Goal: Feedback & Contribution: Leave review/rating

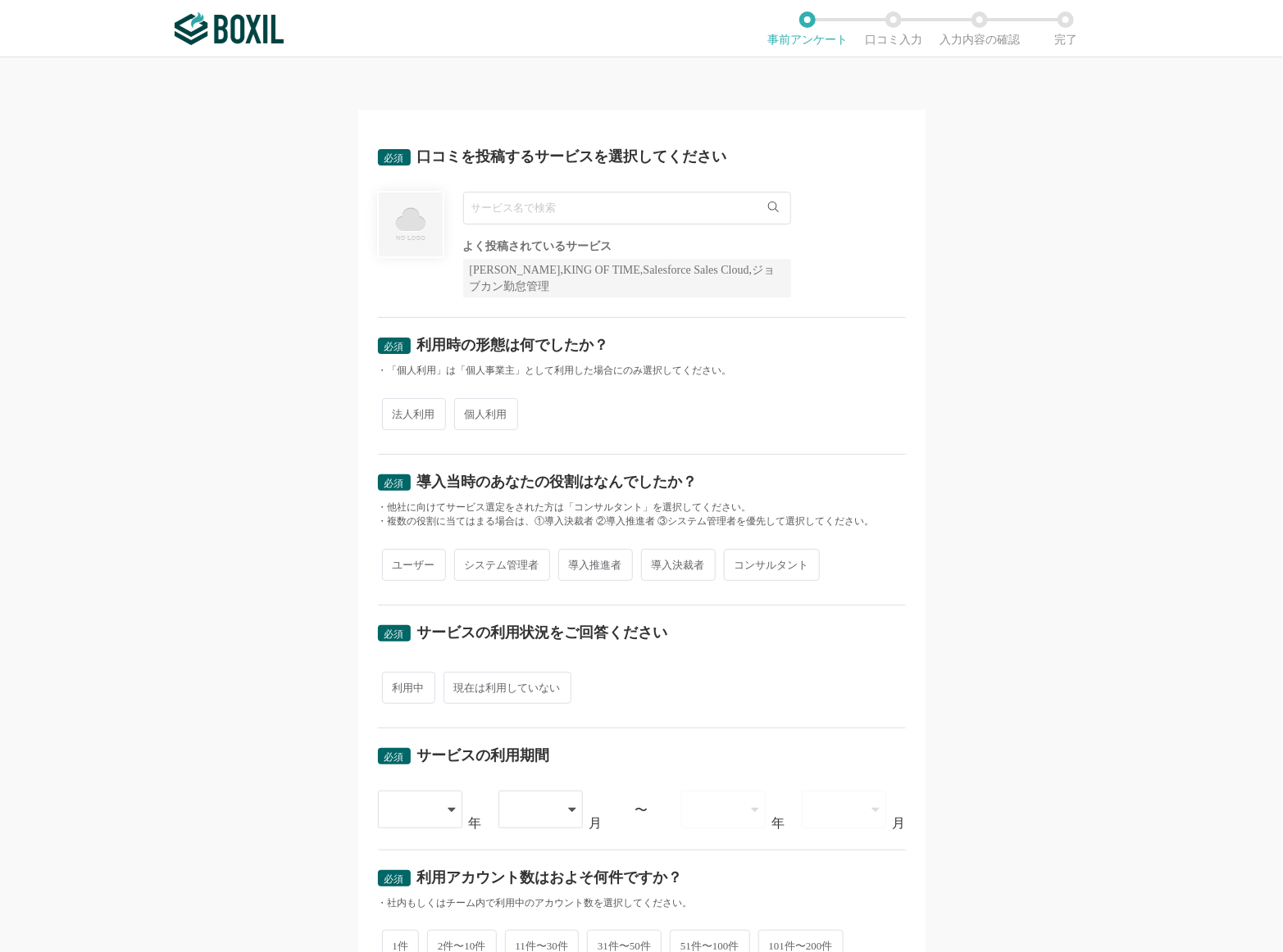
click at [539, 207] on input "text" at bounding box center [627, 208] width 328 height 33
click at [773, 207] on input "text" at bounding box center [627, 208] width 328 height 33
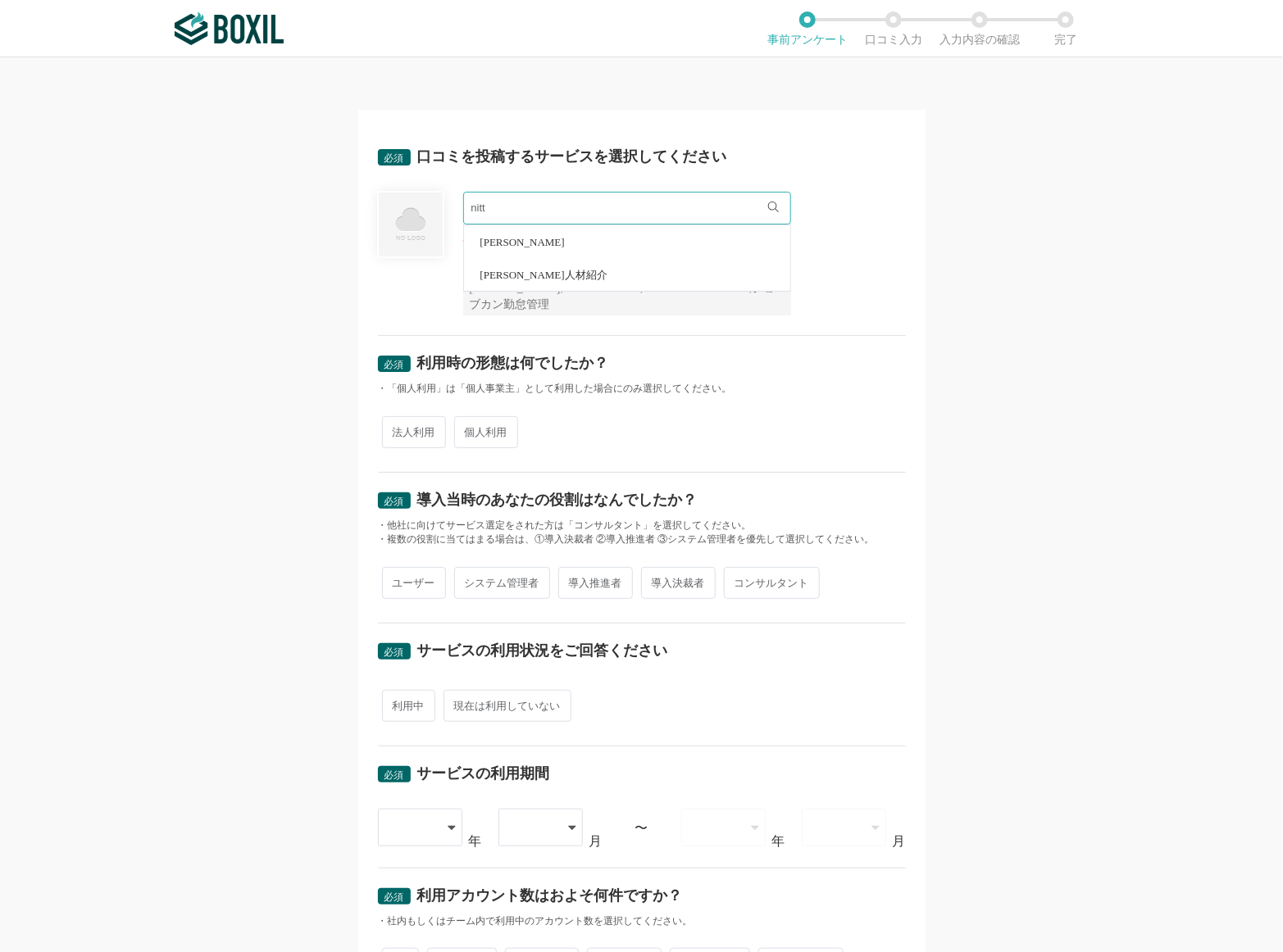
click at [618, 237] on li "[PERSON_NAME]" at bounding box center [627, 241] width 326 height 33
type input "[PERSON_NAME]"
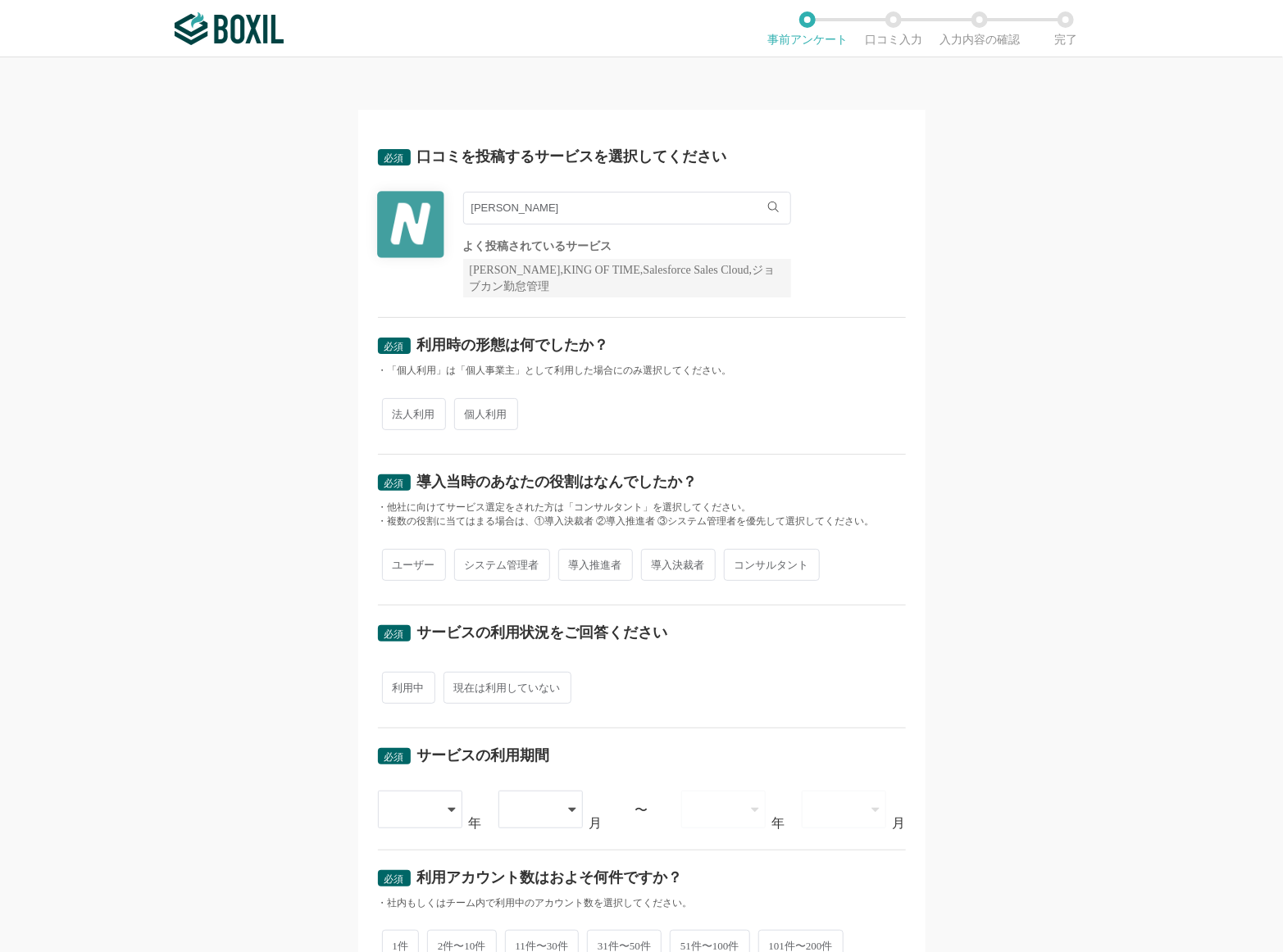
click at [532, 204] on input "[PERSON_NAME]" at bounding box center [627, 208] width 328 height 33
click at [667, 245] on li "[PERSON_NAME]" at bounding box center [627, 241] width 326 height 33
click at [407, 425] on span "法人利用" at bounding box center [414, 414] width 64 height 32
click at [397, 411] on input "法人利用" at bounding box center [391, 405] width 11 height 11
radio input "true"
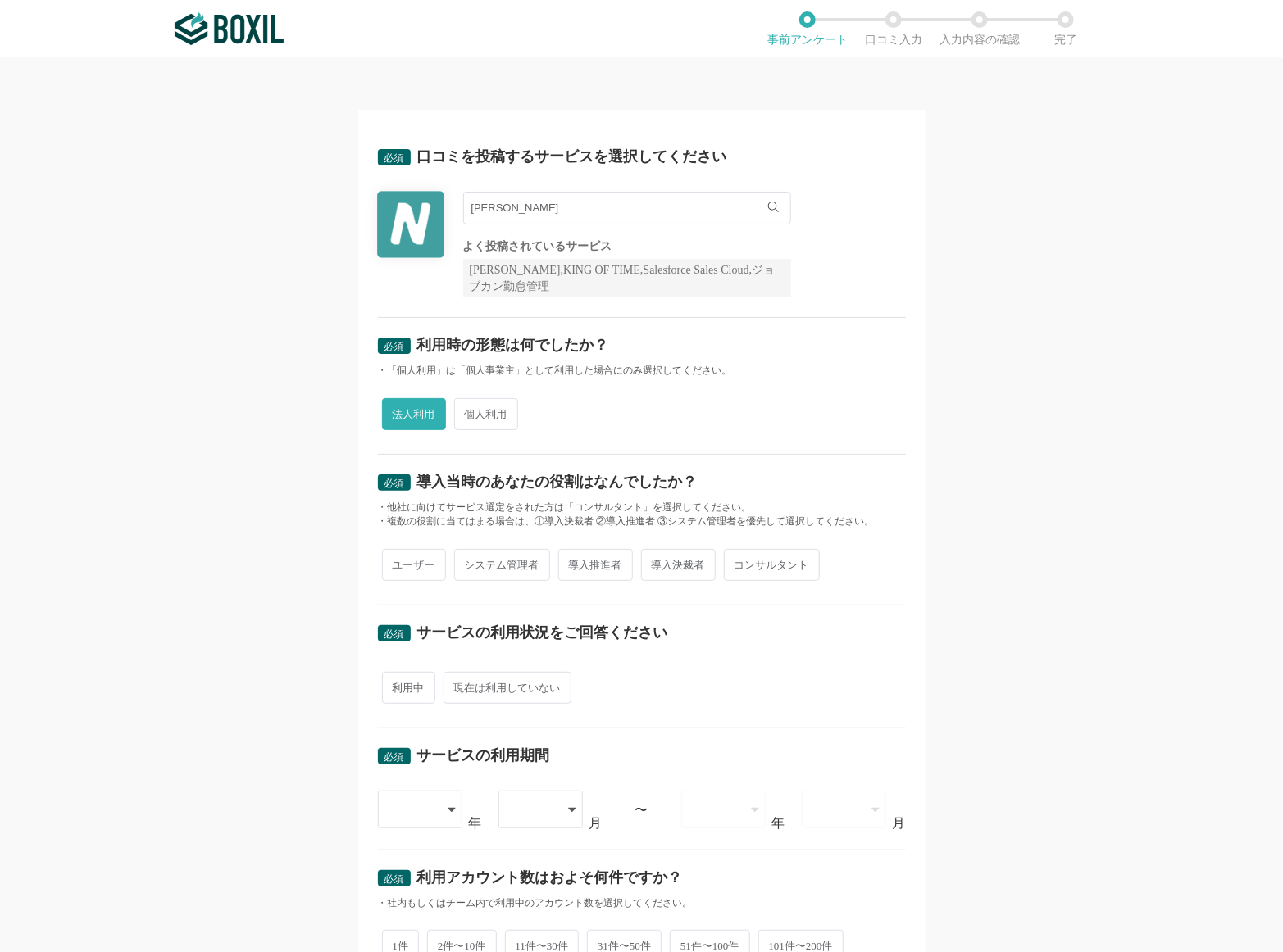
click at [427, 571] on span "ユーザー" at bounding box center [414, 564] width 64 height 32
click at [397, 562] on input "ユーザー" at bounding box center [391, 556] width 11 height 11
radio input "true"
click at [477, 570] on span "システム管理者" at bounding box center [502, 564] width 96 height 32
click at [469, 562] on input "システム管理者" at bounding box center [463, 556] width 11 height 11
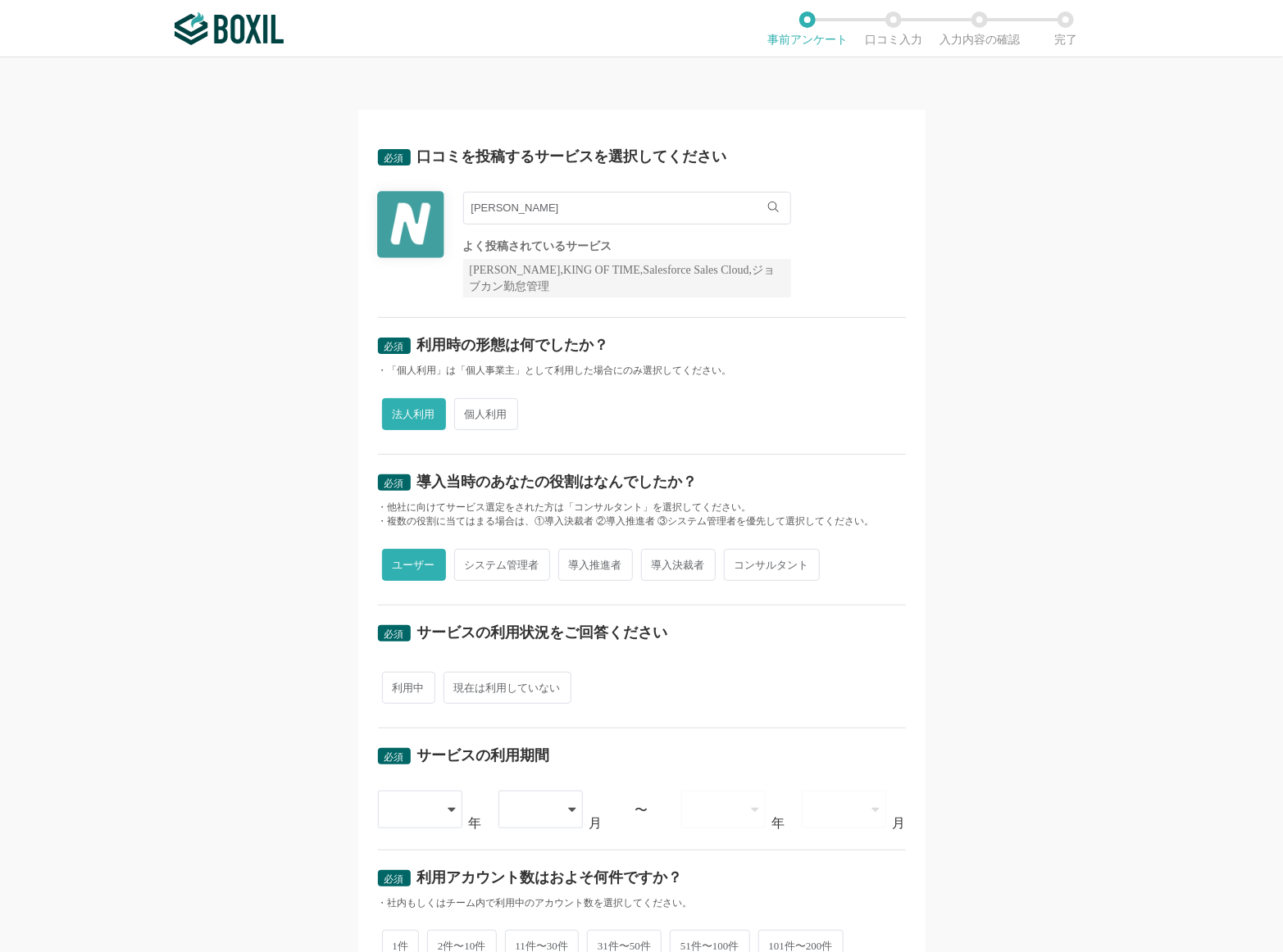
radio input "true"
radio input "false"
click at [699, 564] on span "導入決裁者" at bounding box center [678, 564] width 75 height 32
click at [655, 562] on input "導入決裁者" at bounding box center [650, 556] width 11 height 11
radio input "true"
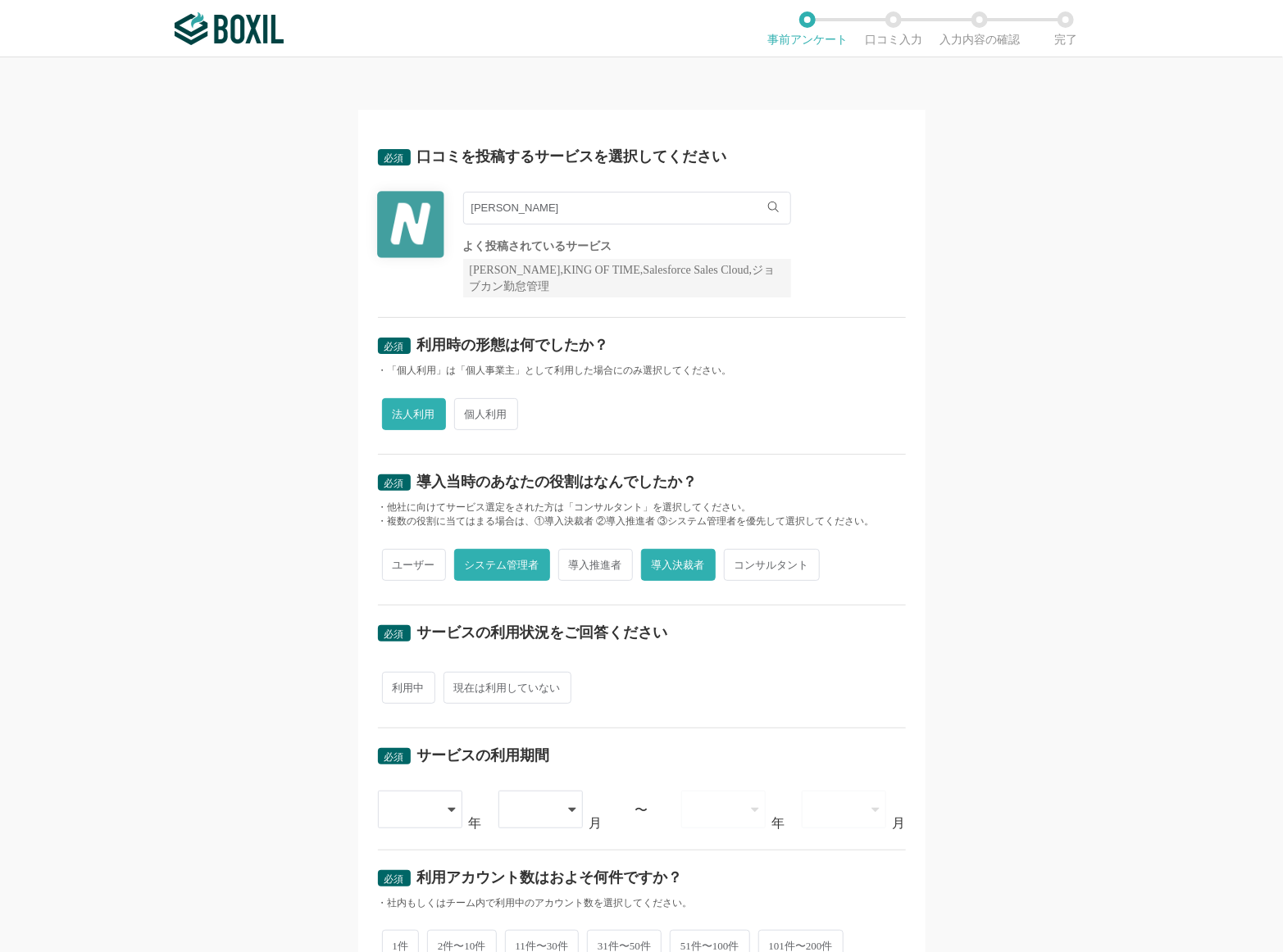
radio input "false"
click at [423, 556] on span "ユーザー" at bounding box center [414, 564] width 64 height 32
click at [397, 556] on input "ユーザー" at bounding box center [391, 556] width 11 height 11
radio input "true"
radio input "false"
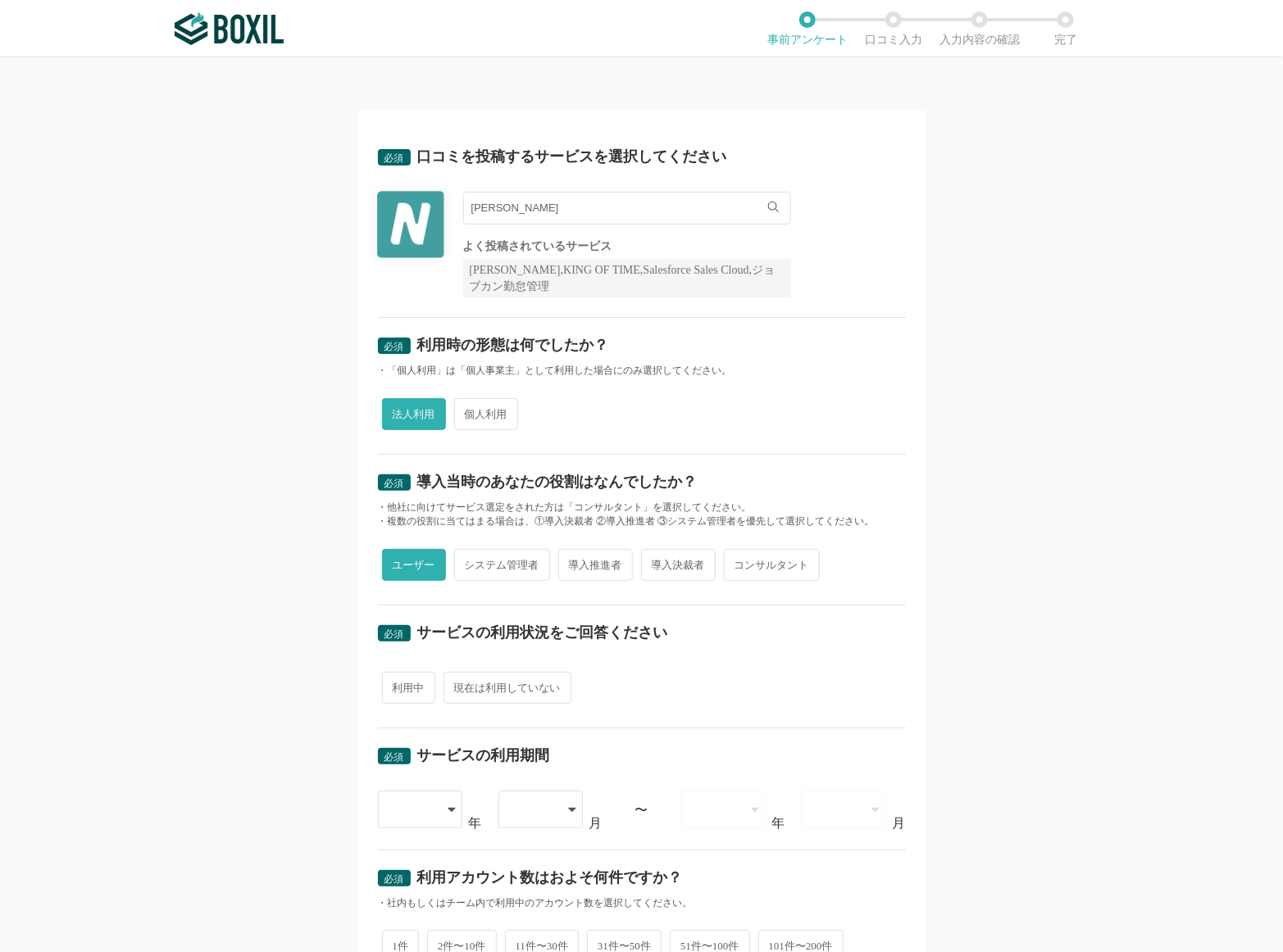
click at [413, 691] on span "利用中" at bounding box center [409, 687] width 54 height 32
click at [397, 685] on input "利用中" at bounding box center [391, 679] width 11 height 11
radio input "true"
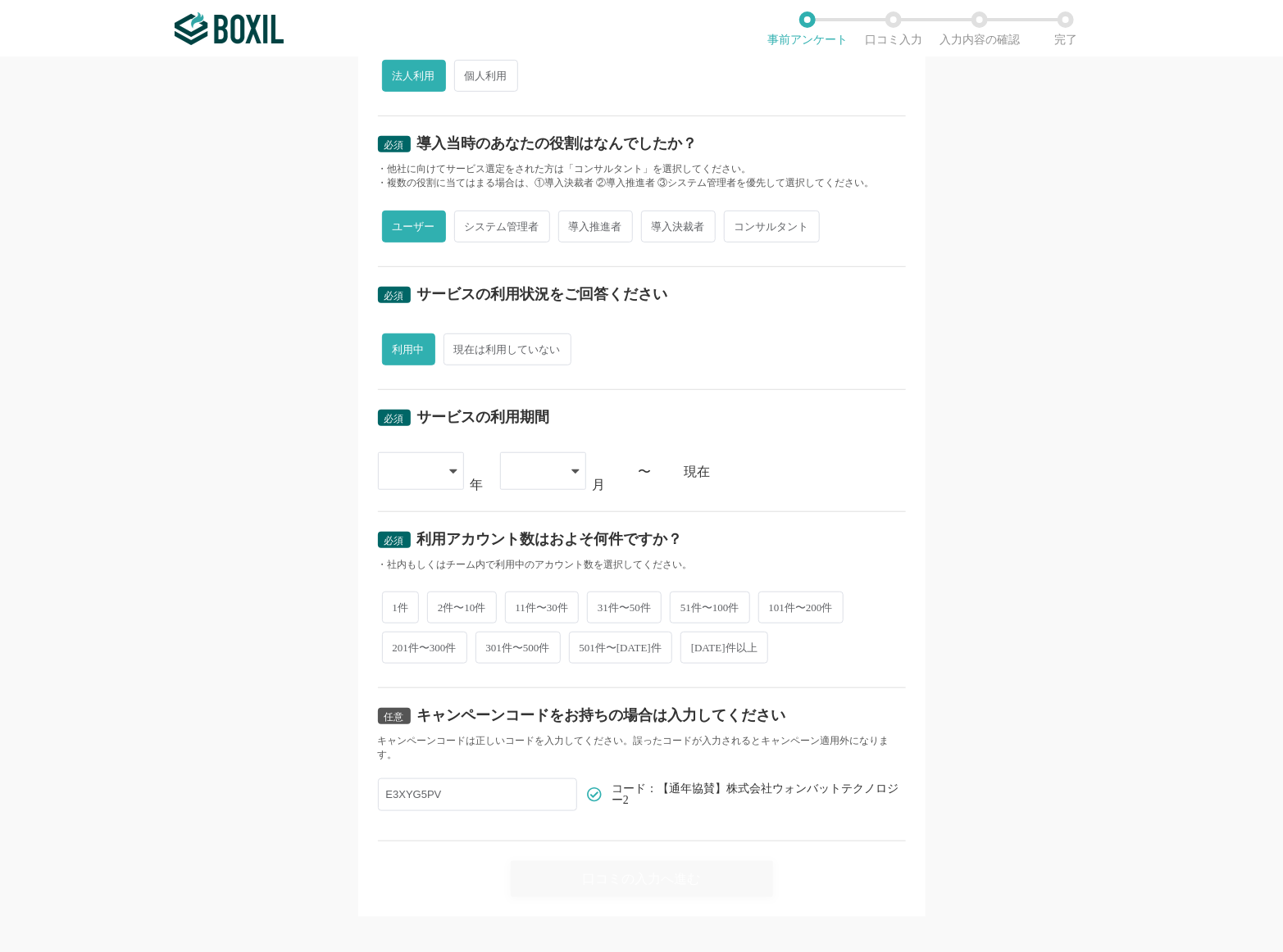
scroll to position [339, 0]
click at [434, 436] on div "必須 サービスの利用期間 2015 2016 2017 2018 2019 2020 2021 2022 2023 2024 2025 年 01 02 03 …" at bounding box center [641, 449] width 528 height 122
click at [439, 477] on div at bounding box center [421, 469] width 86 height 37
click at [425, 680] on li "[DATE]" at bounding box center [421, 685] width 86 height 39
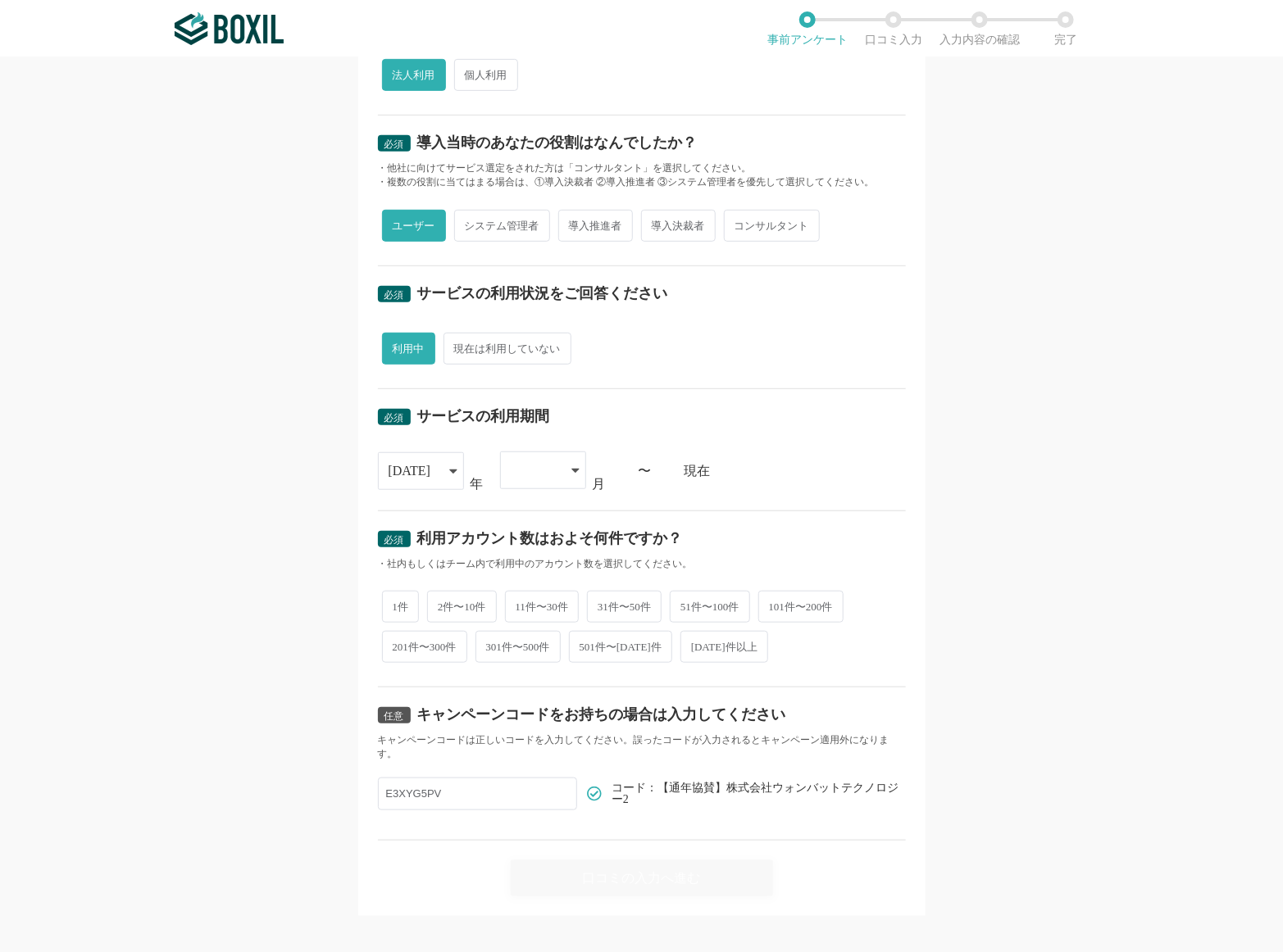
click at [542, 462] on div at bounding box center [535, 470] width 48 height 36
click at [545, 630] on li "04" at bounding box center [543, 634] width 86 height 39
click at [408, 599] on span "1件" at bounding box center [401, 605] width 37 height 32
click at [397, 599] on input "1件" at bounding box center [391, 597] width 11 height 11
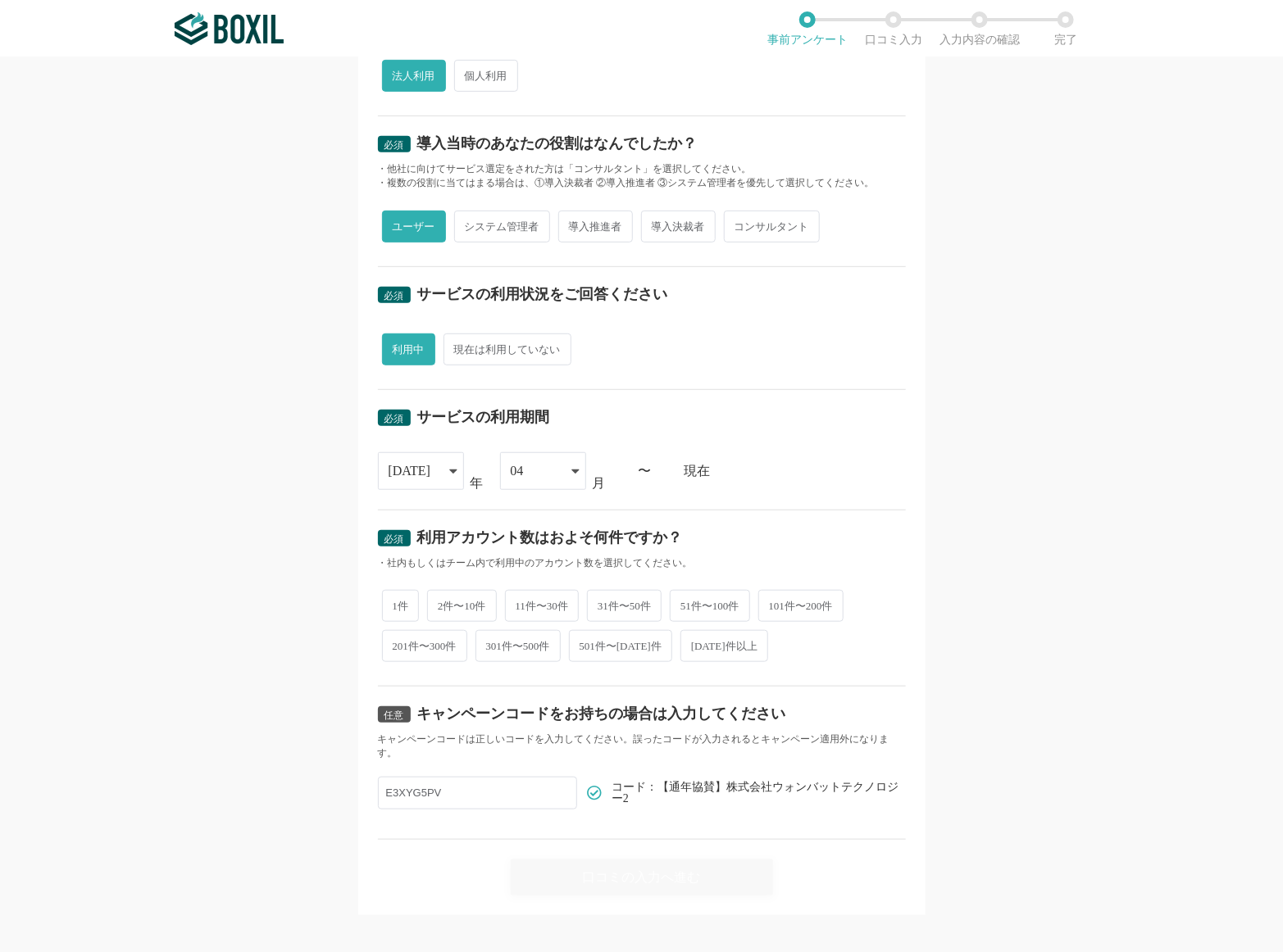
radio input "true"
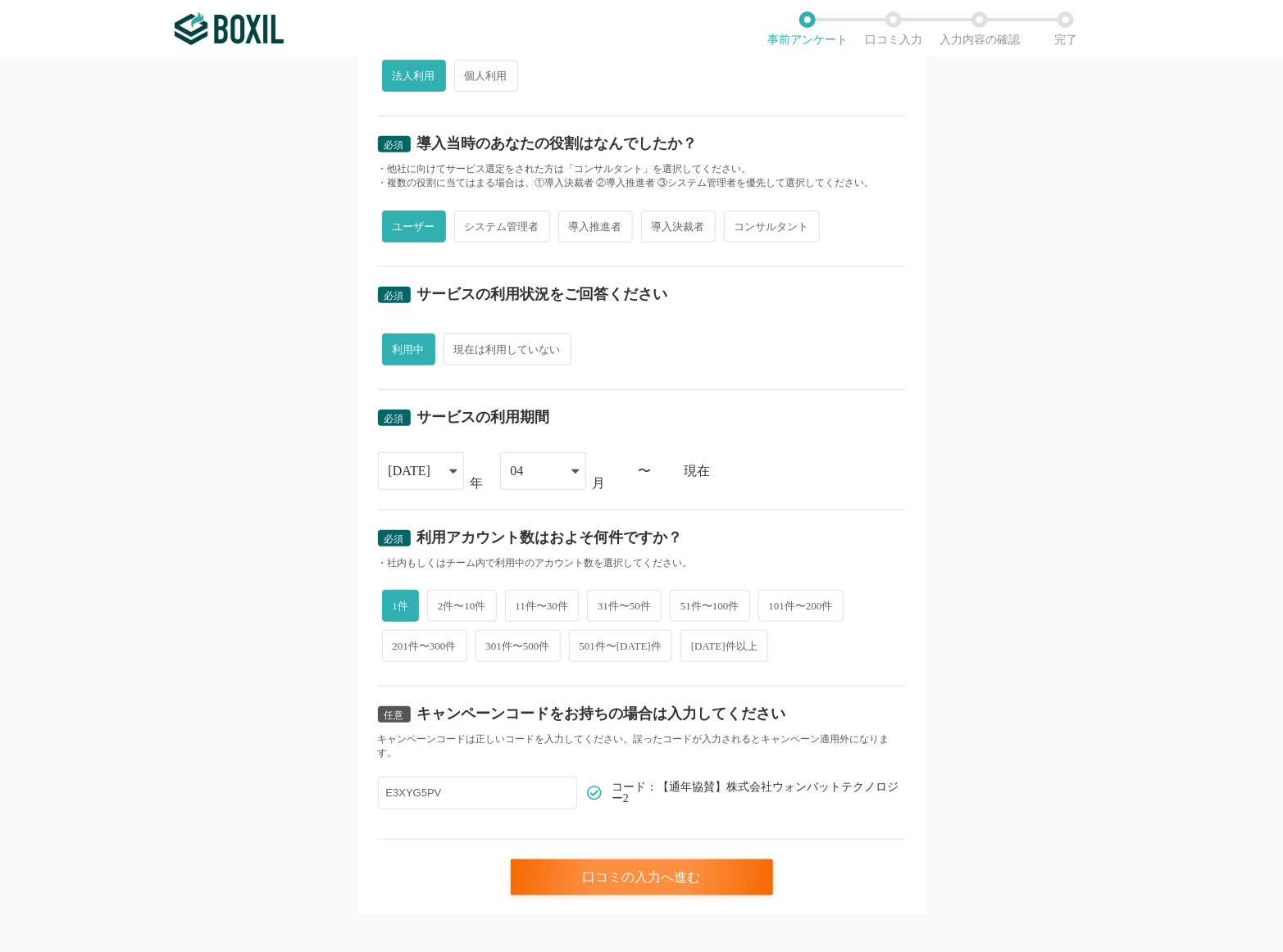
click at [513, 786] on input "E3XYG5PV" at bounding box center [477, 793] width 199 height 33
drag, startPoint x: 362, startPoint y: 782, endPoint x: 328, endPoint y: 785, distance: 34.1
click at [328, 785] on div "必須 口コミを投稿するサービスを選択してください Nitte Nitte Nitte人材紹介 よく投稿されているサービス Sansan,KING OF TIM…" at bounding box center [641, 505] width 1283 height 895
click at [560, 864] on div "口コミの入力へ進む" at bounding box center [642, 877] width 263 height 36
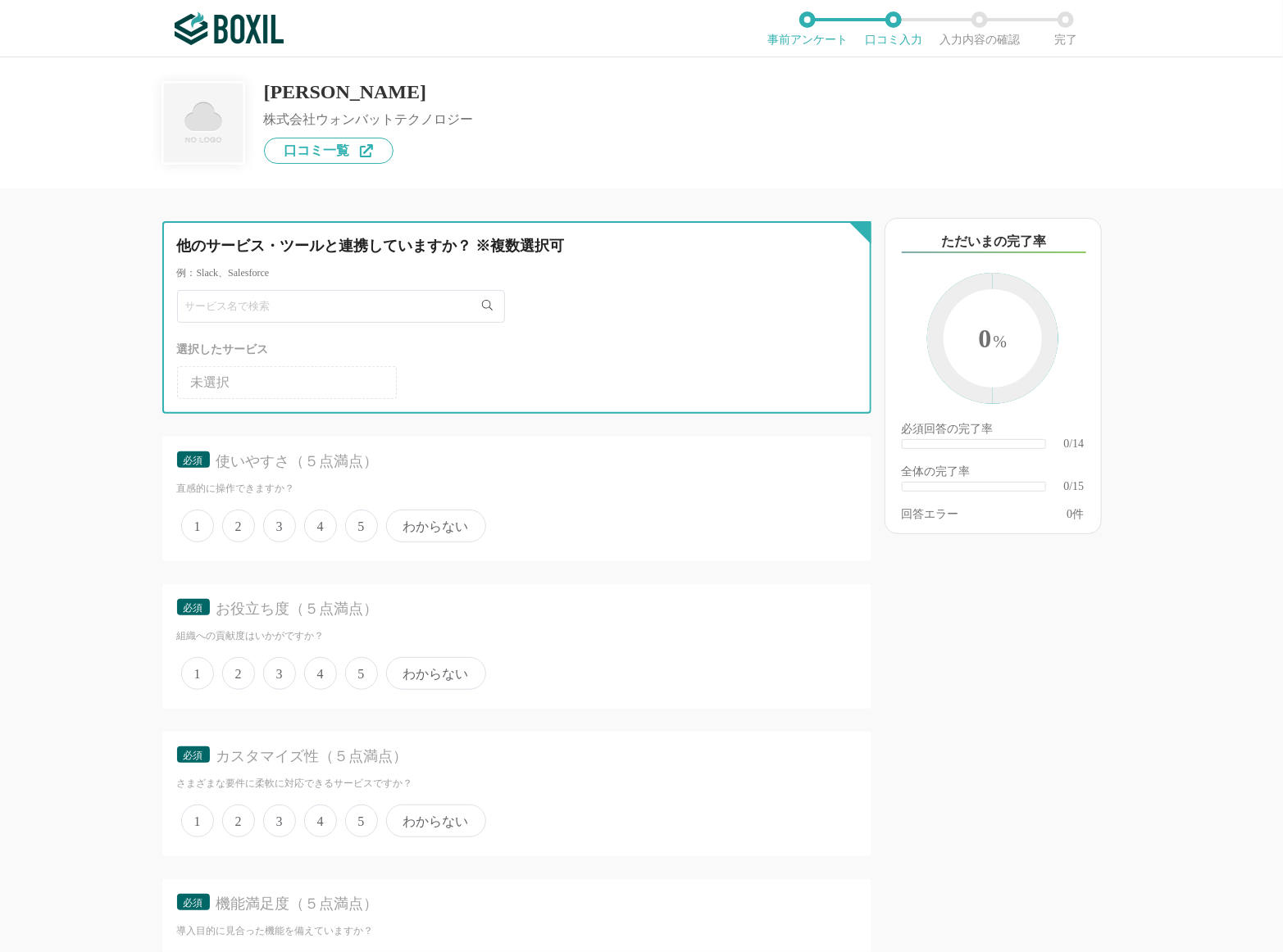
click at [458, 319] on input "text" at bounding box center [341, 306] width 328 height 33
click at [461, 311] on input "text" at bounding box center [341, 306] width 328 height 33
type input "nitte"
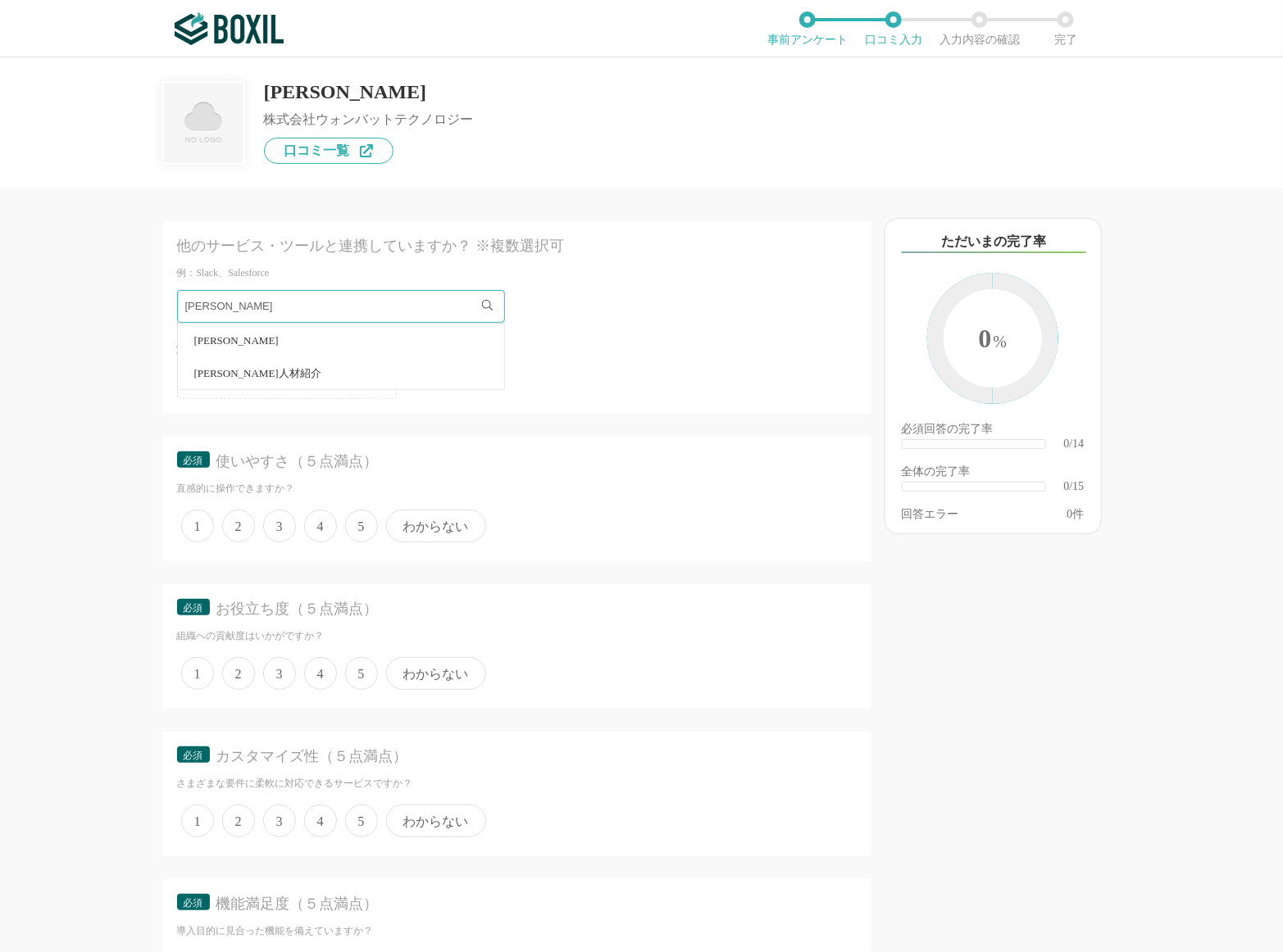
click at [415, 336] on li "[PERSON_NAME]" at bounding box center [341, 340] width 326 height 33
click at [333, 386] on li "[PERSON_NAME]" at bounding box center [286, 382] width 219 height 33
click at [355, 530] on span "5" at bounding box center [361, 526] width 33 height 33
click at [355, 523] on input "5" at bounding box center [354, 517] width 11 height 11
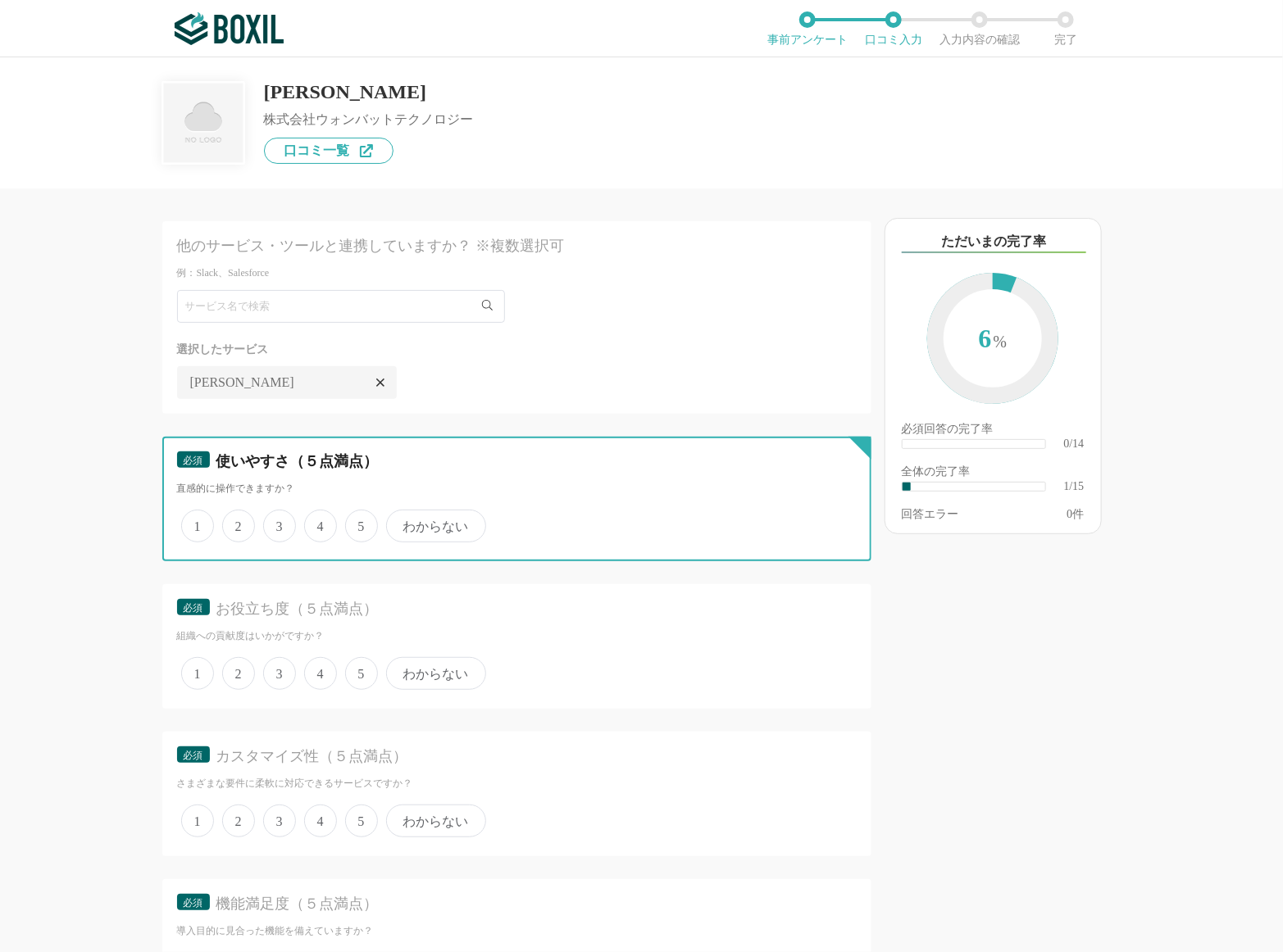
radio input "true"
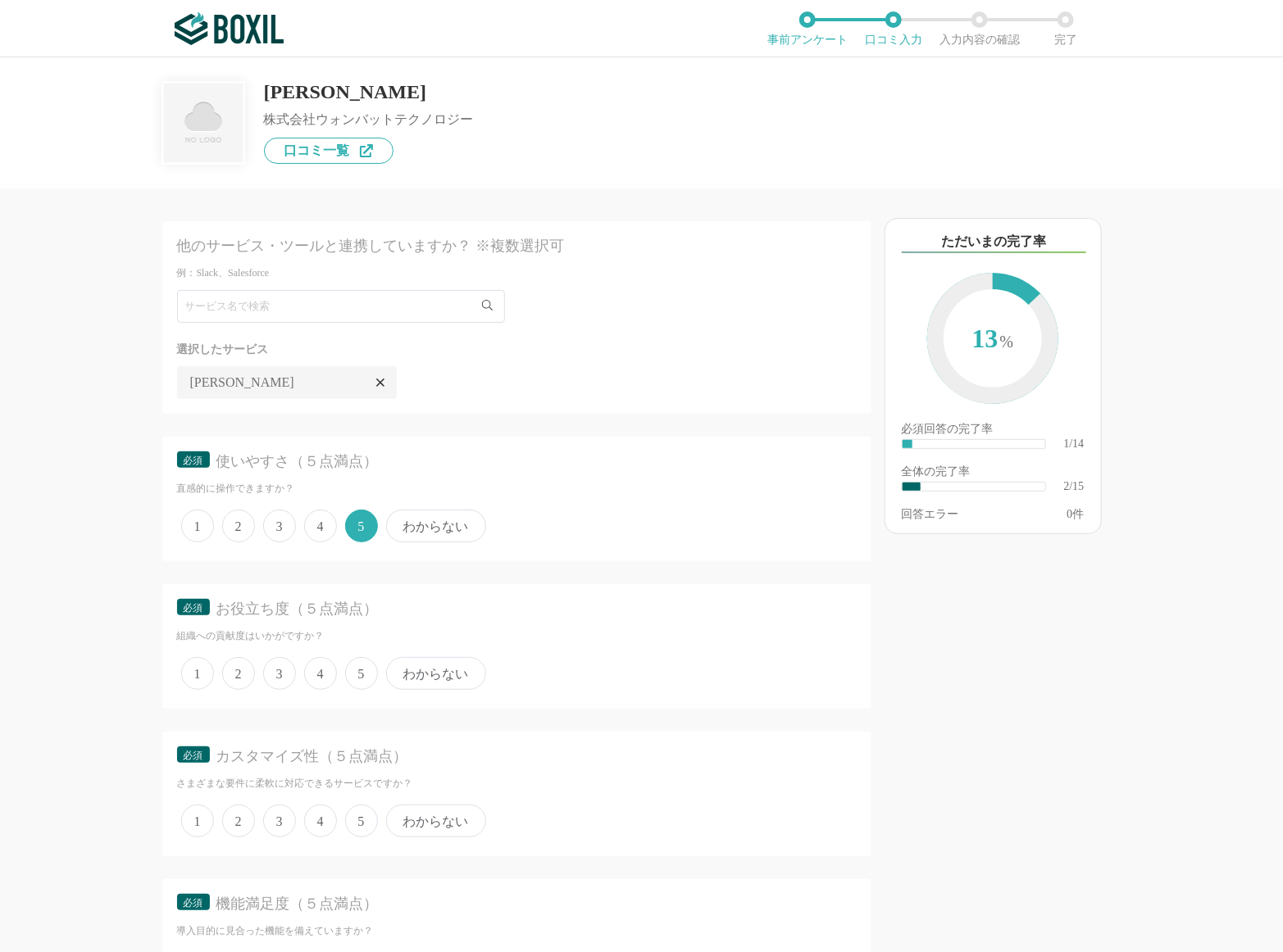
click at [326, 525] on span "4" at bounding box center [320, 526] width 33 height 33
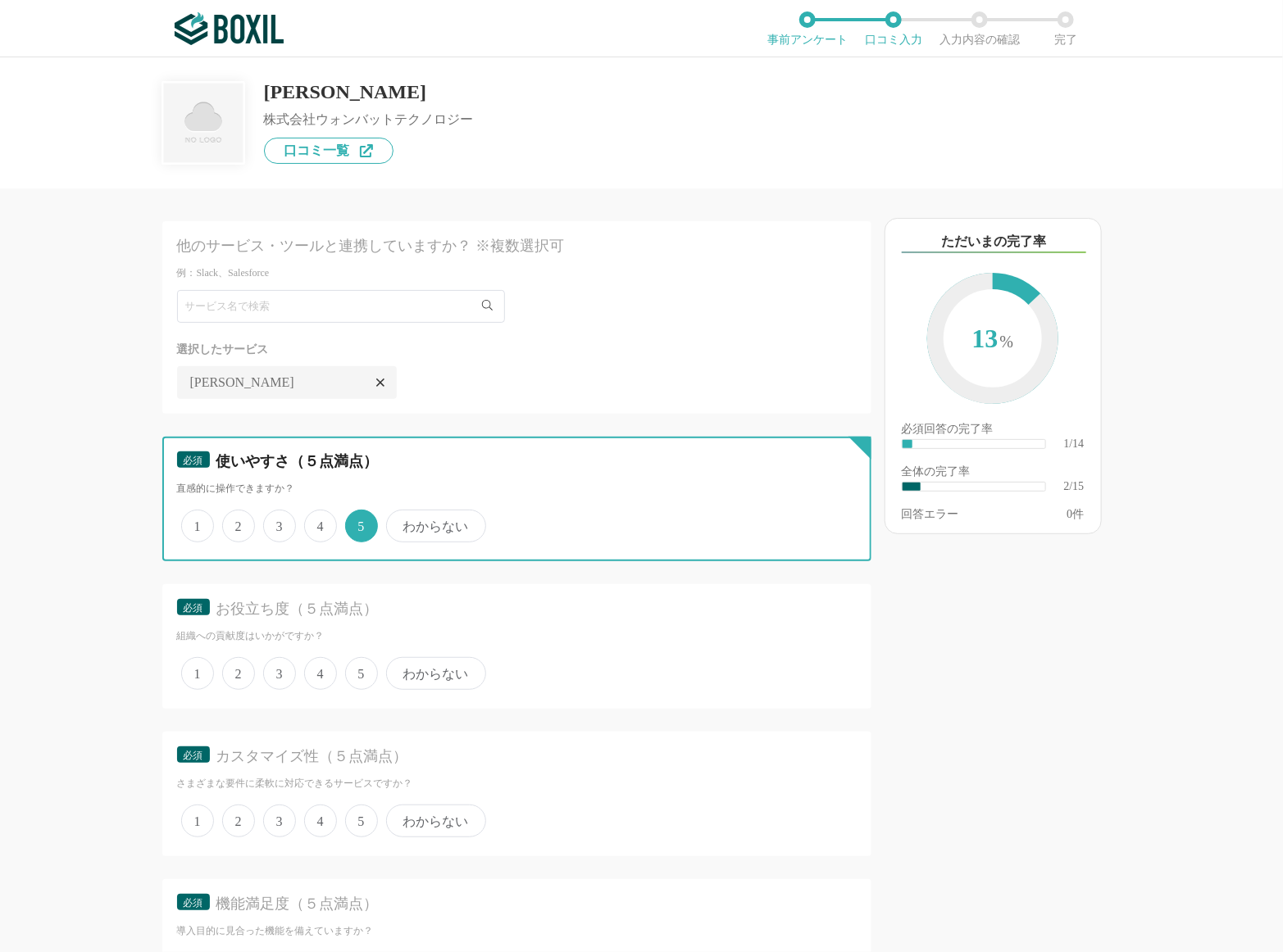
click at [319, 523] on input "4" at bounding box center [313, 517] width 11 height 11
radio input "true"
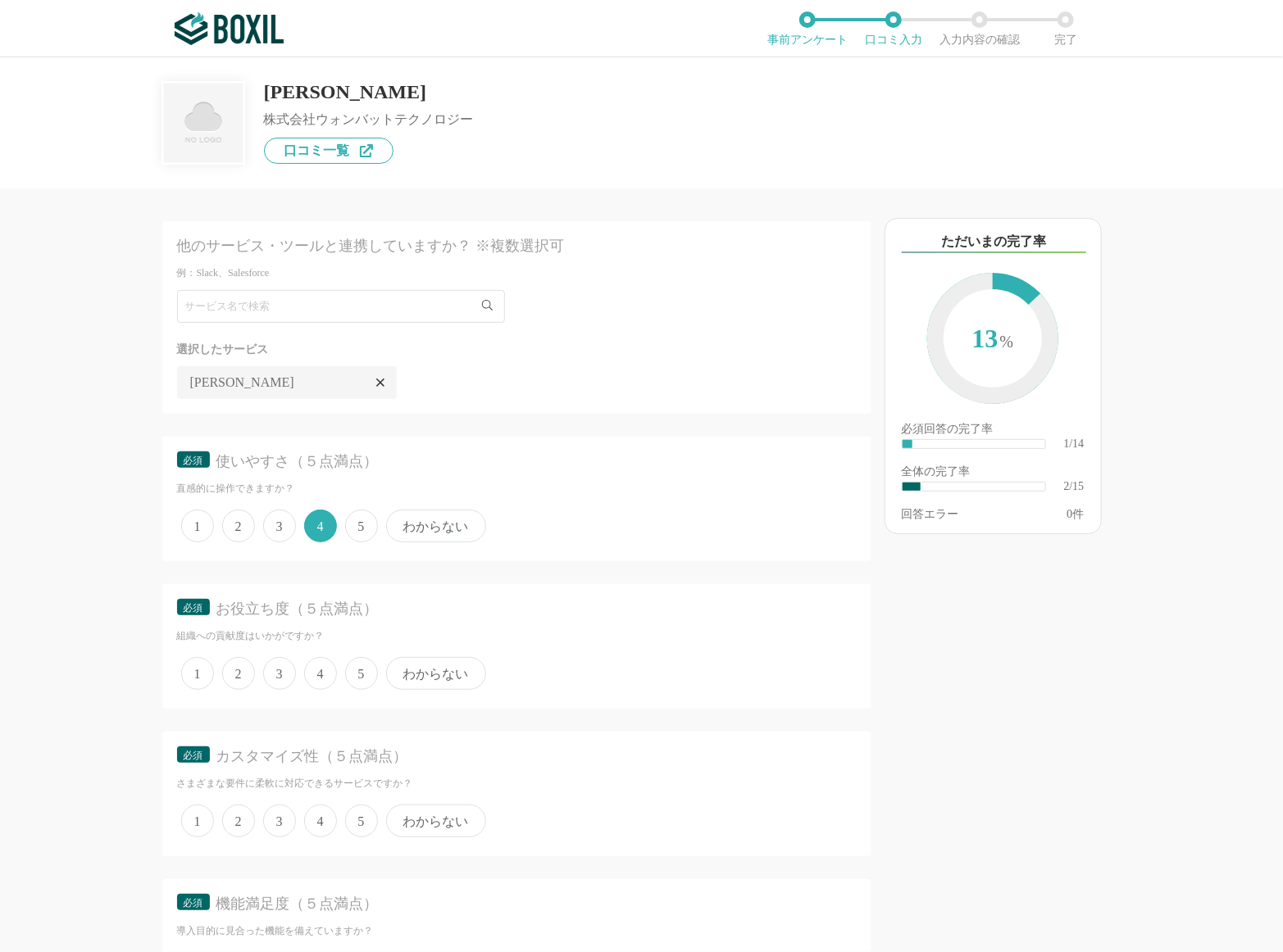
click at [355, 682] on span "5" at bounding box center [361, 673] width 33 height 33
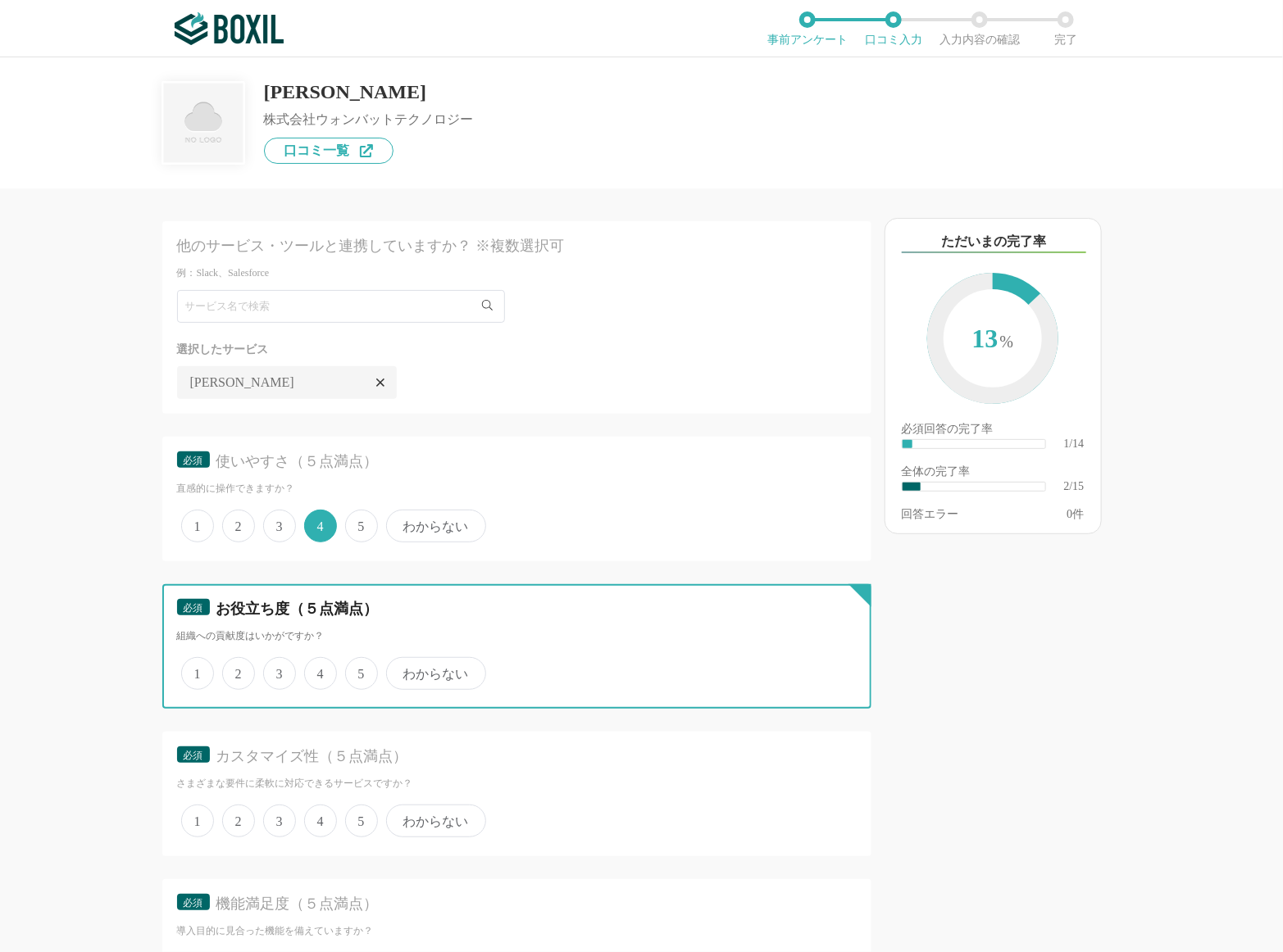
click at [355, 670] on input "5" at bounding box center [354, 665] width 11 height 11
radio input "true"
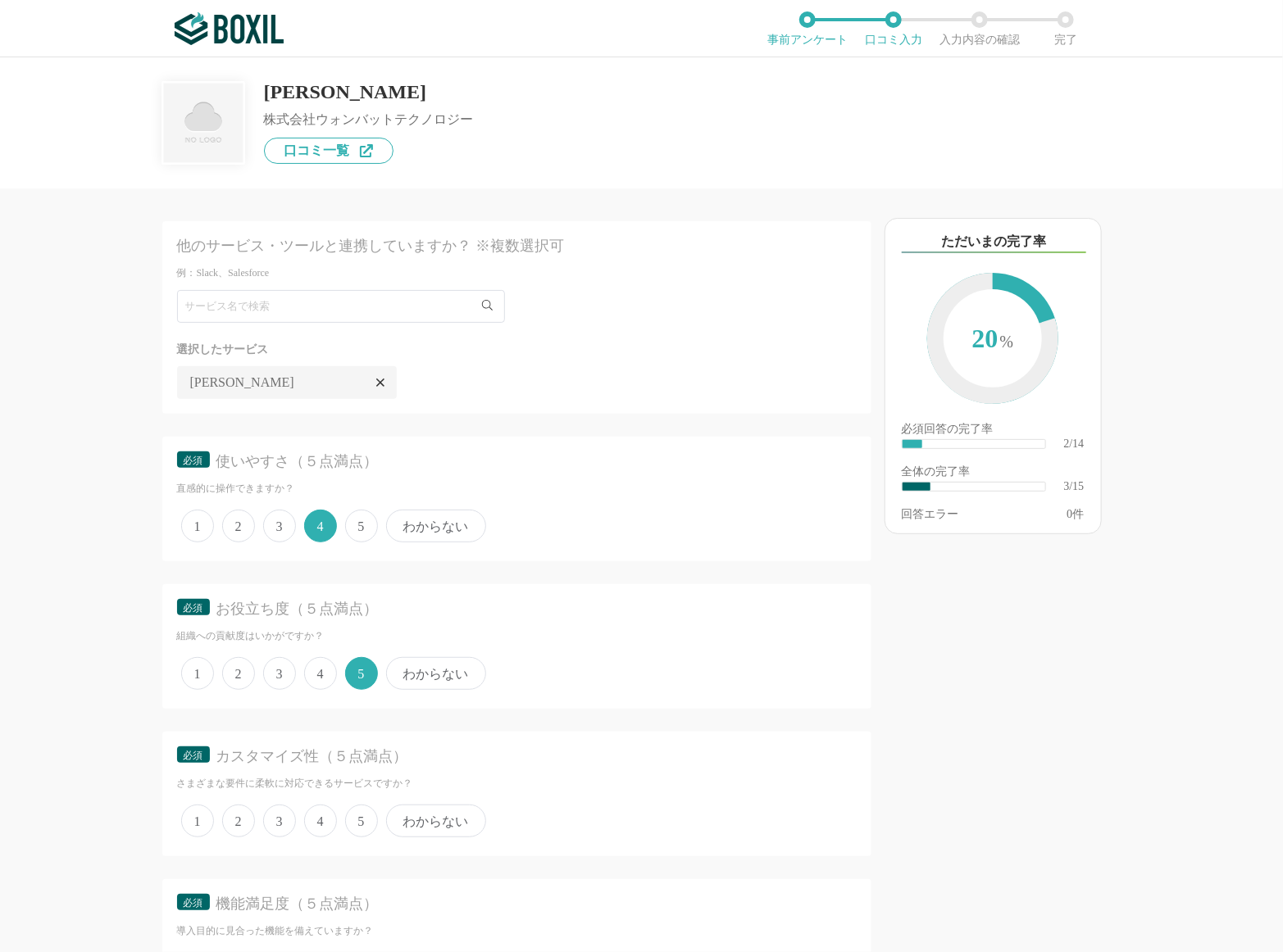
click at [326, 815] on span "4" at bounding box center [320, 821] width 33 height 33
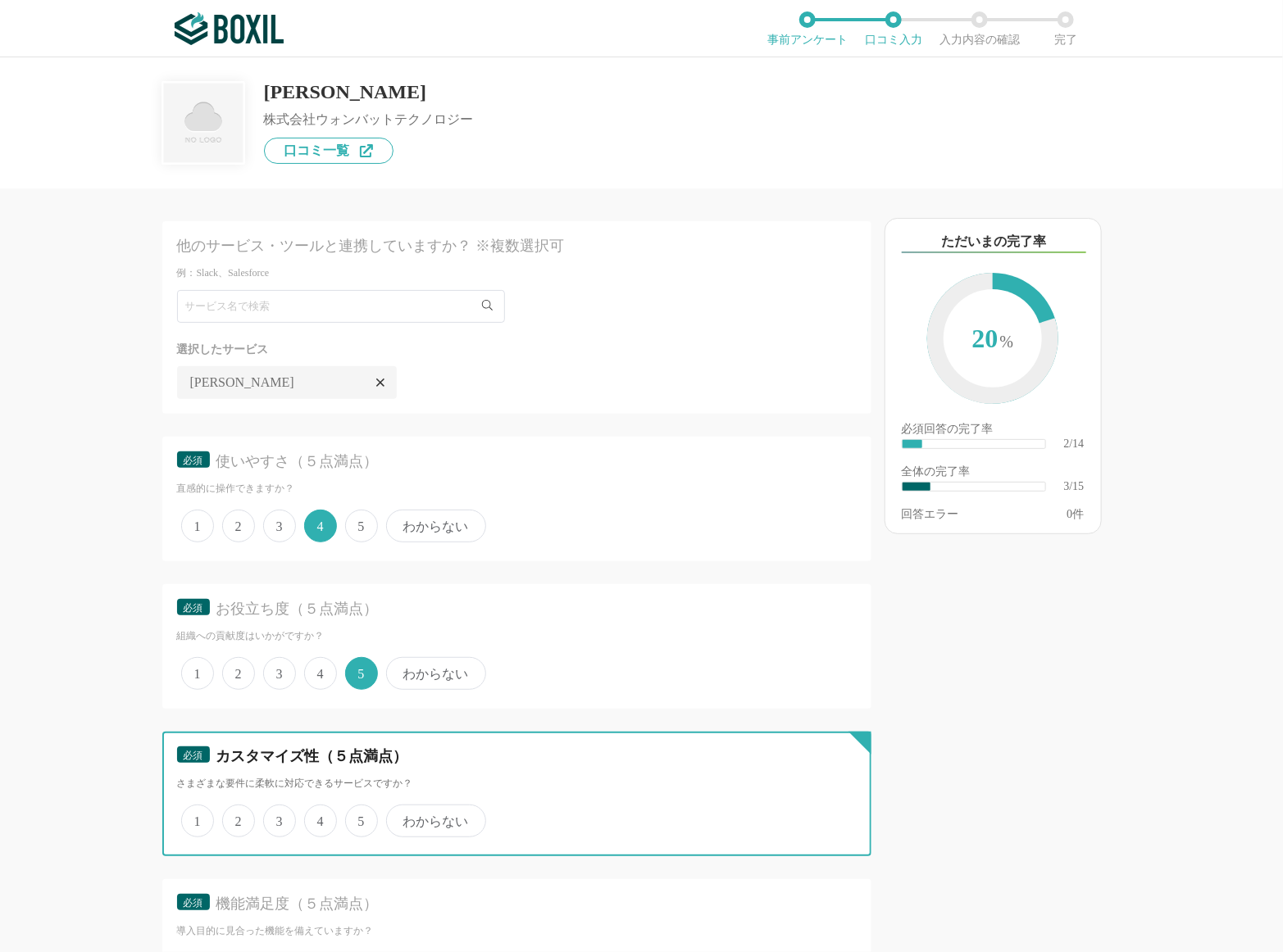
click at [319, 815] on input "4" at bounding box center [313, 812] width 11 height 11
radio input "true"
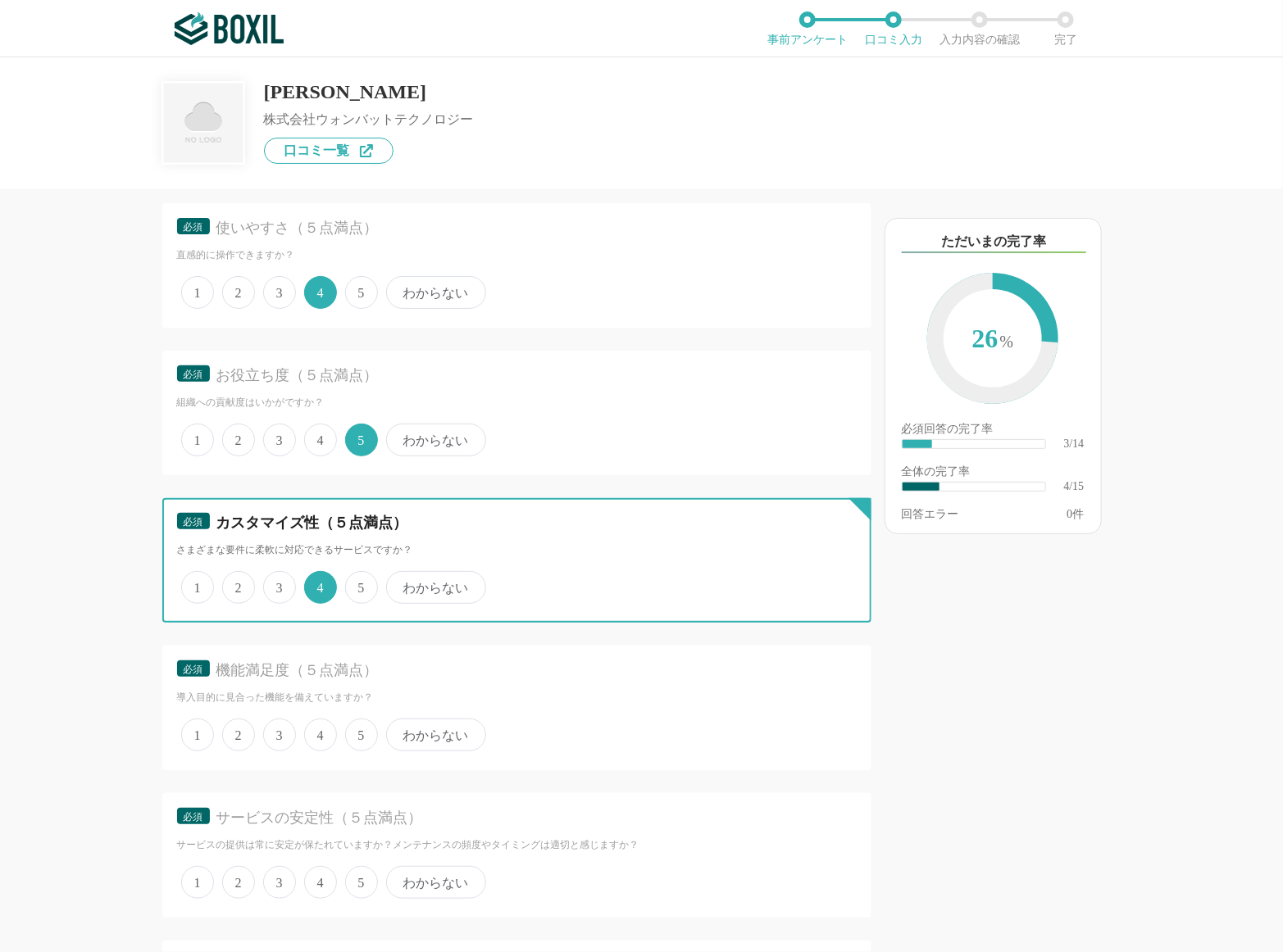
scroll to position [236, 0]
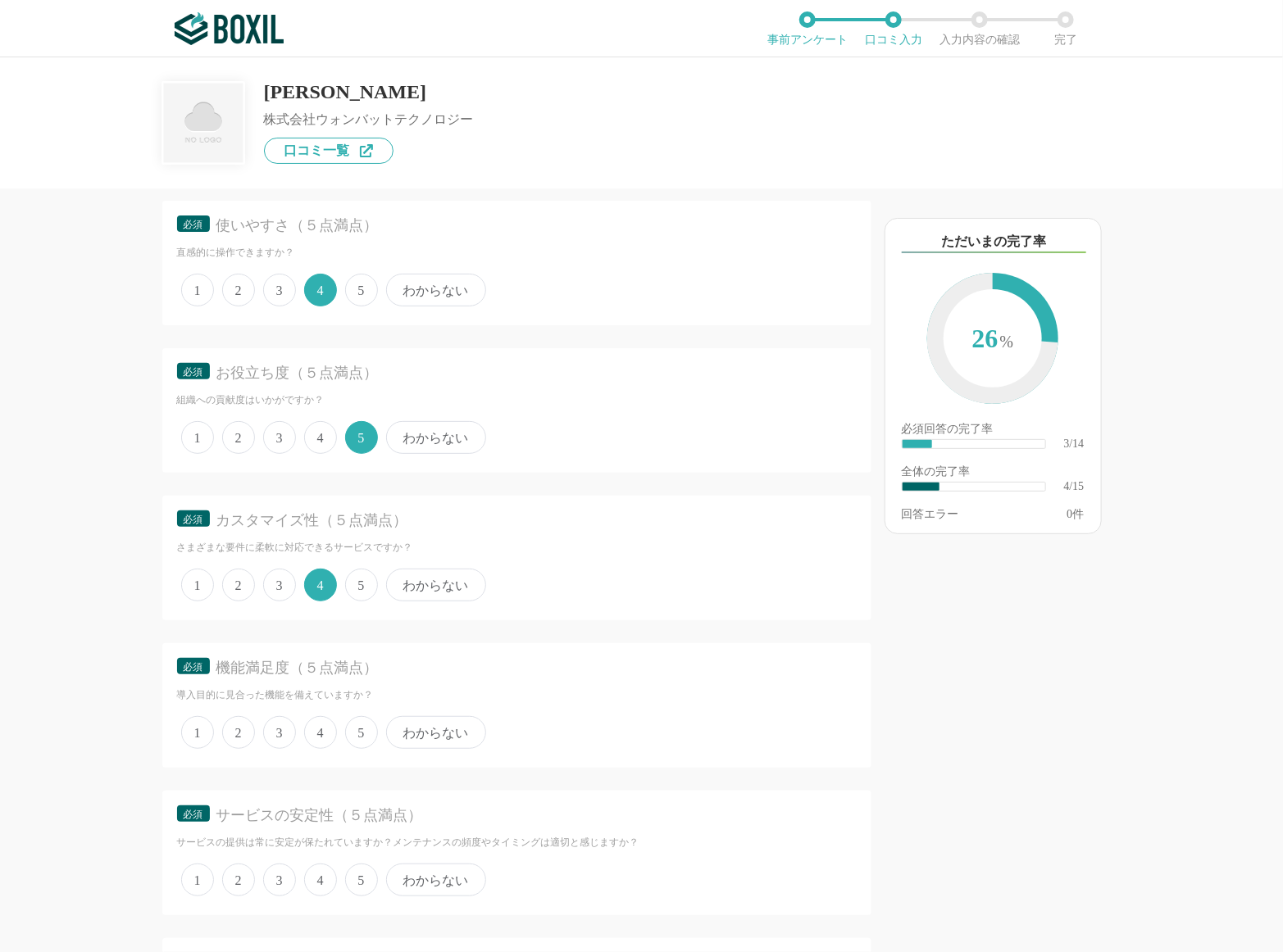
click at [311, 734] on span "4" at bounding box center [320, 733] width 33 height 33
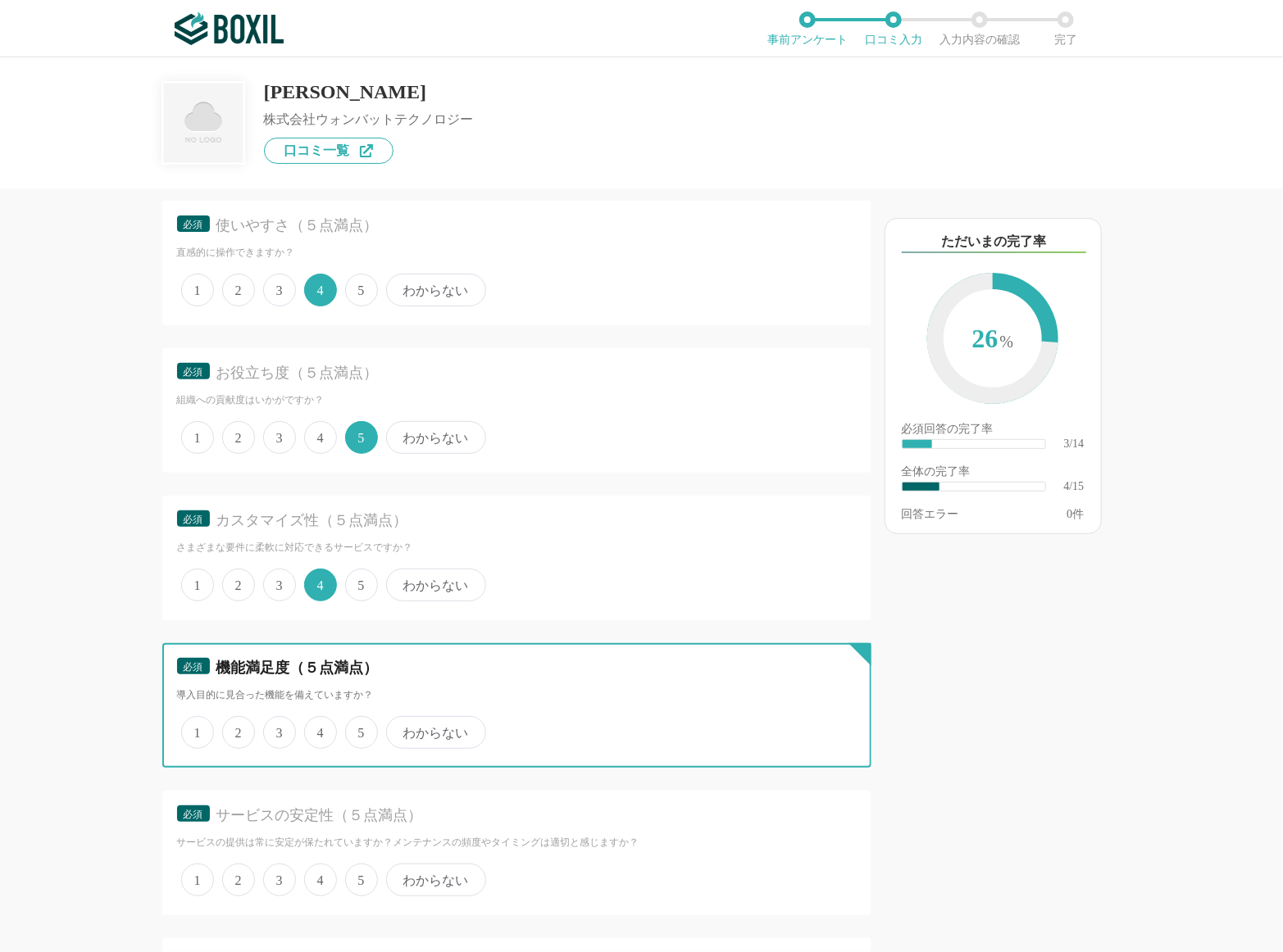
click at [311, 729] on input "4" at bounding box center [313, 723] width 11 height 11
radio input "true"
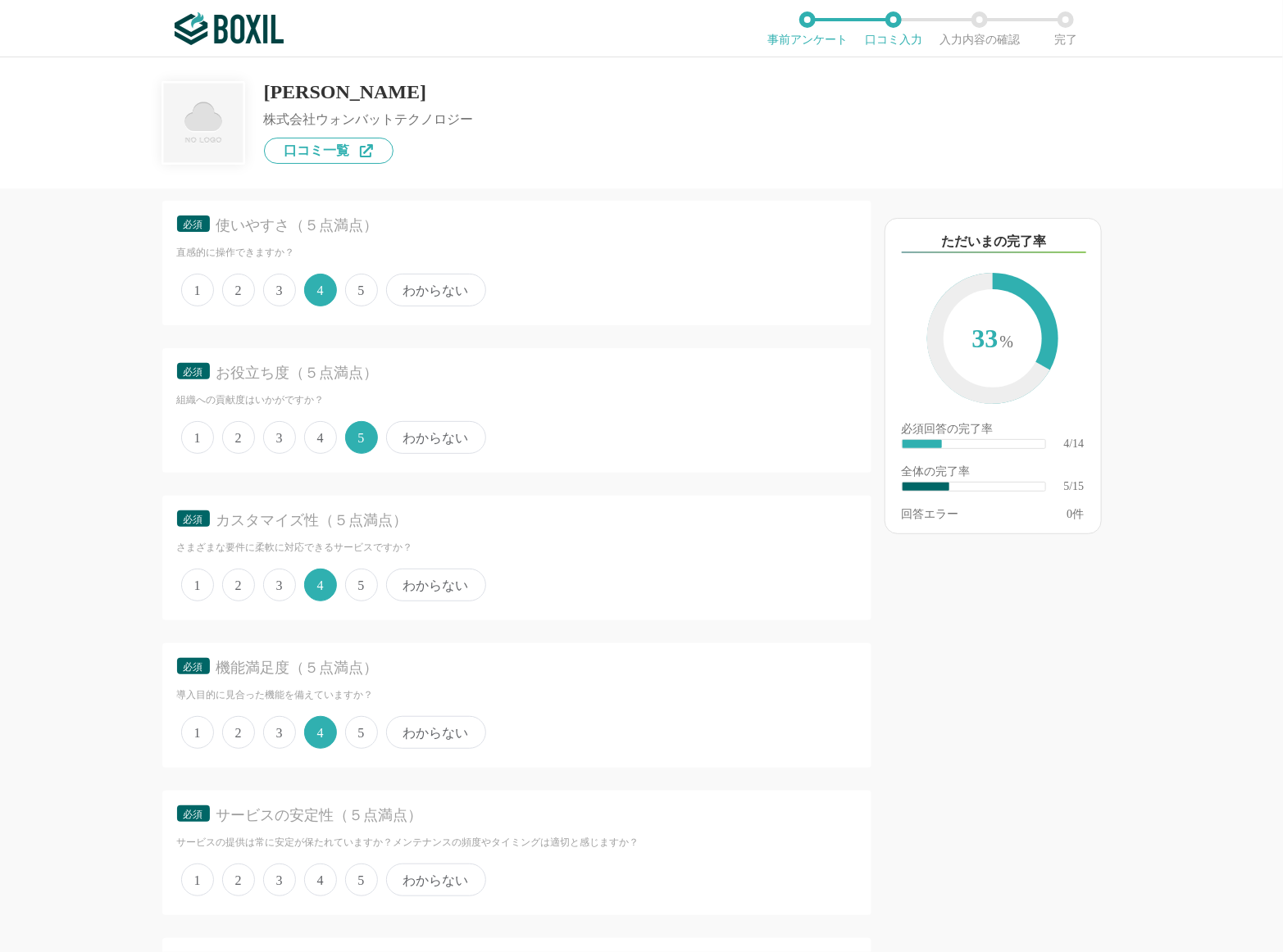
click at [317, 864] on span "4" at bounding box center [320, 880] width 33 height 33
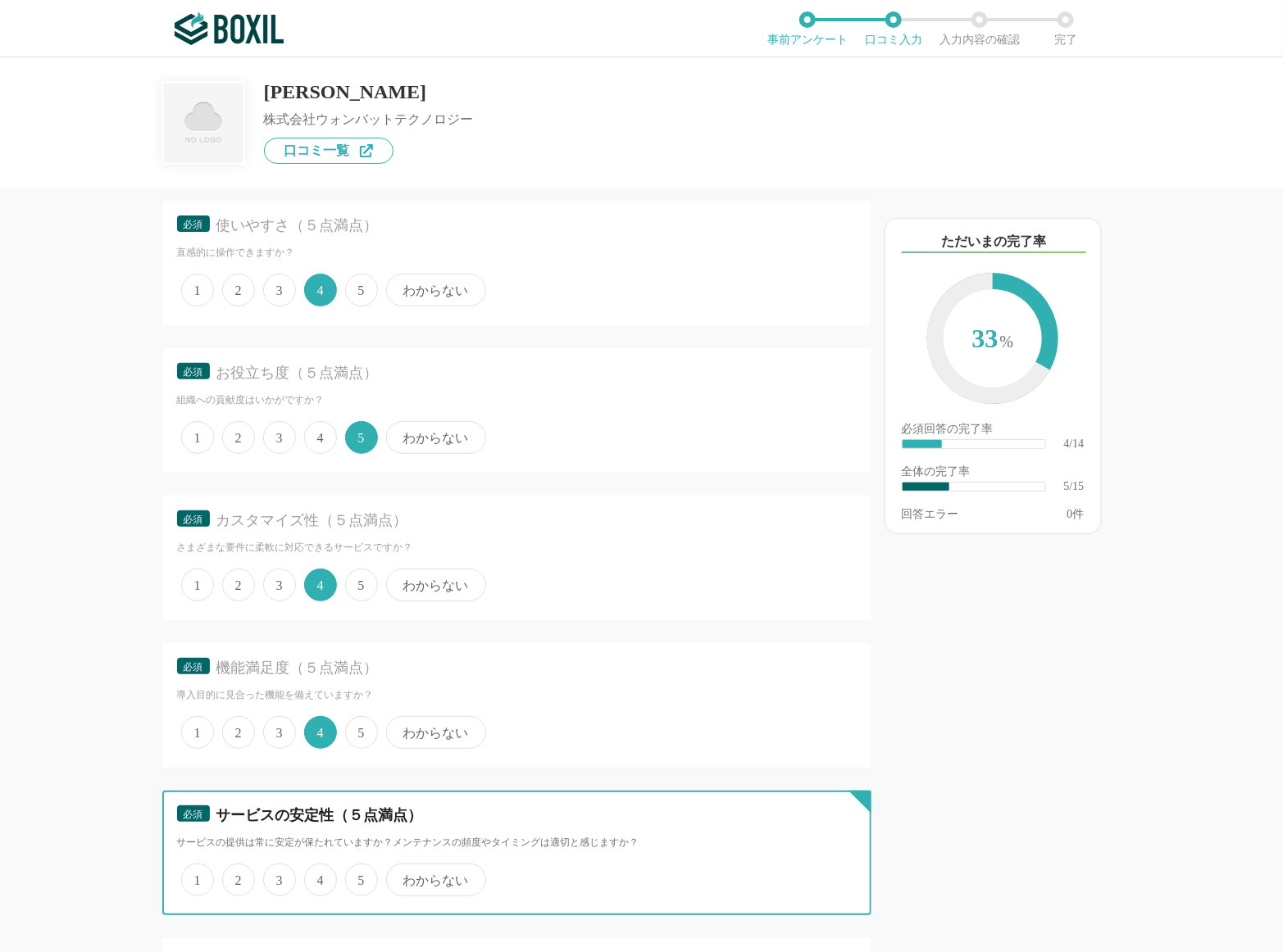
click at [317, 866] on input "4" at bounding box center [313, 871] width 11 height 11
radio input "true"
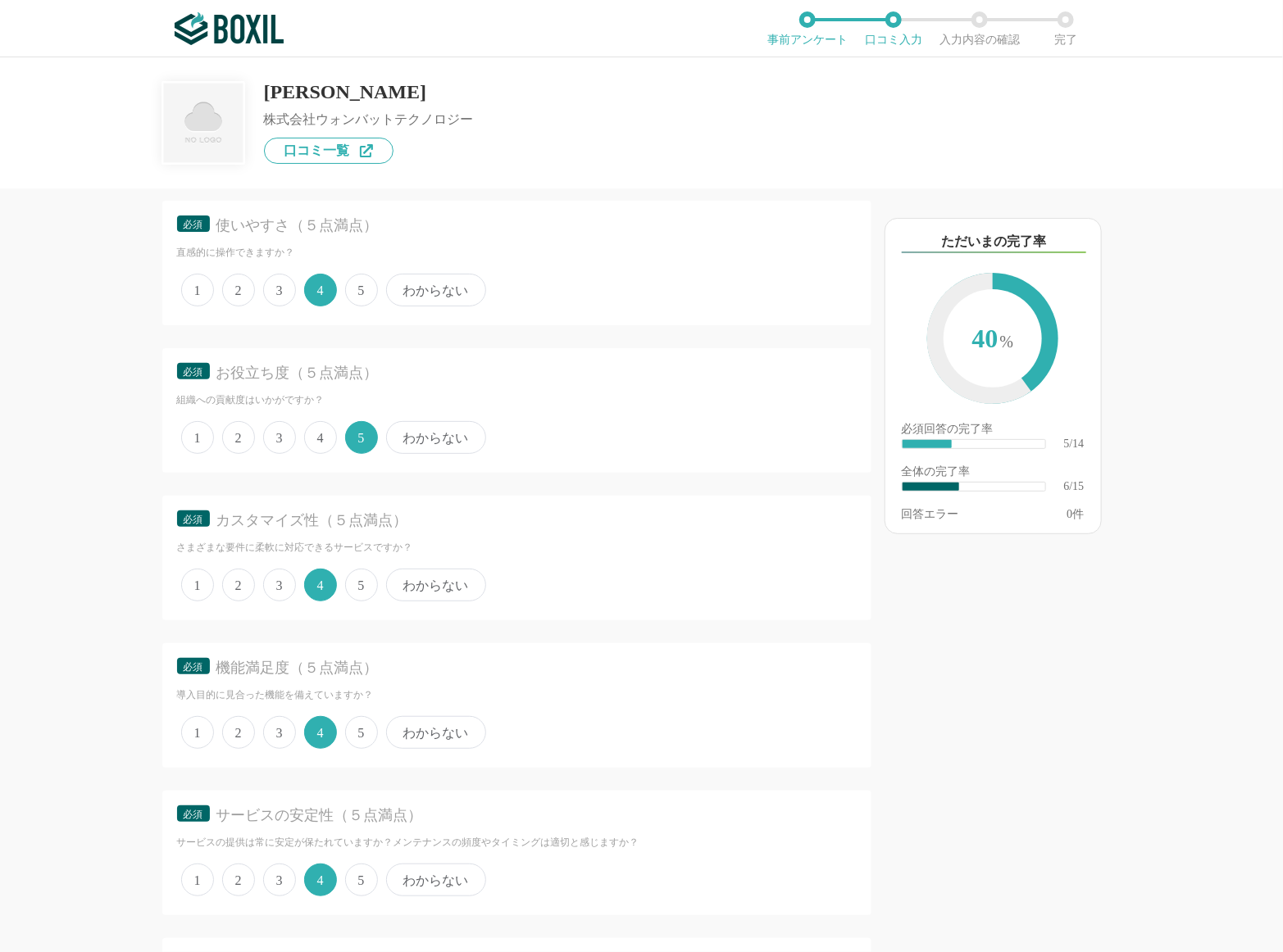
click at [364, 875] on span "5" at bounding box center [361, 880] width 33 height 33
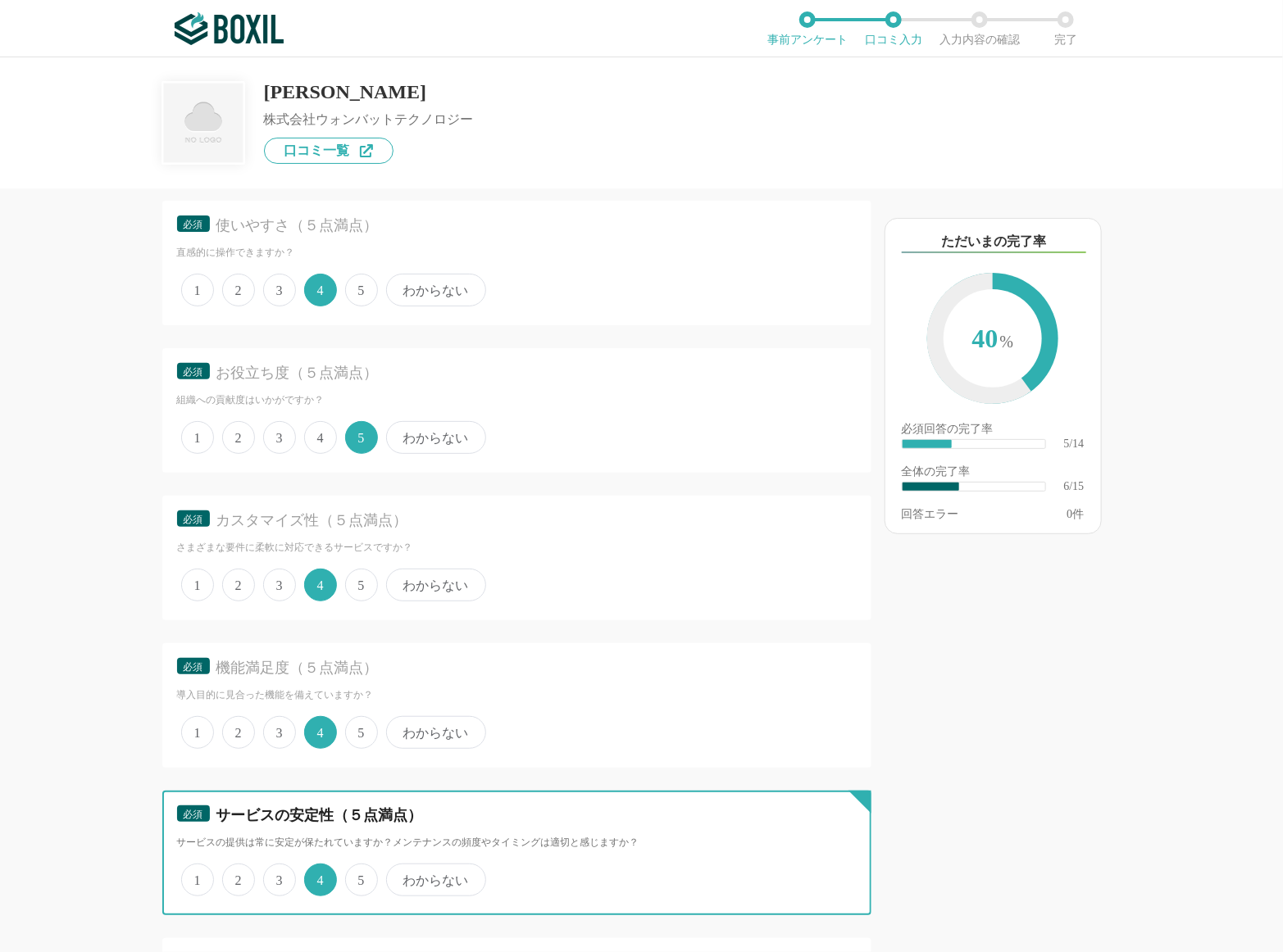
click at [360, 875] on input "5" at bounding box center [354, 871] width 11 height 11
radio input "true"
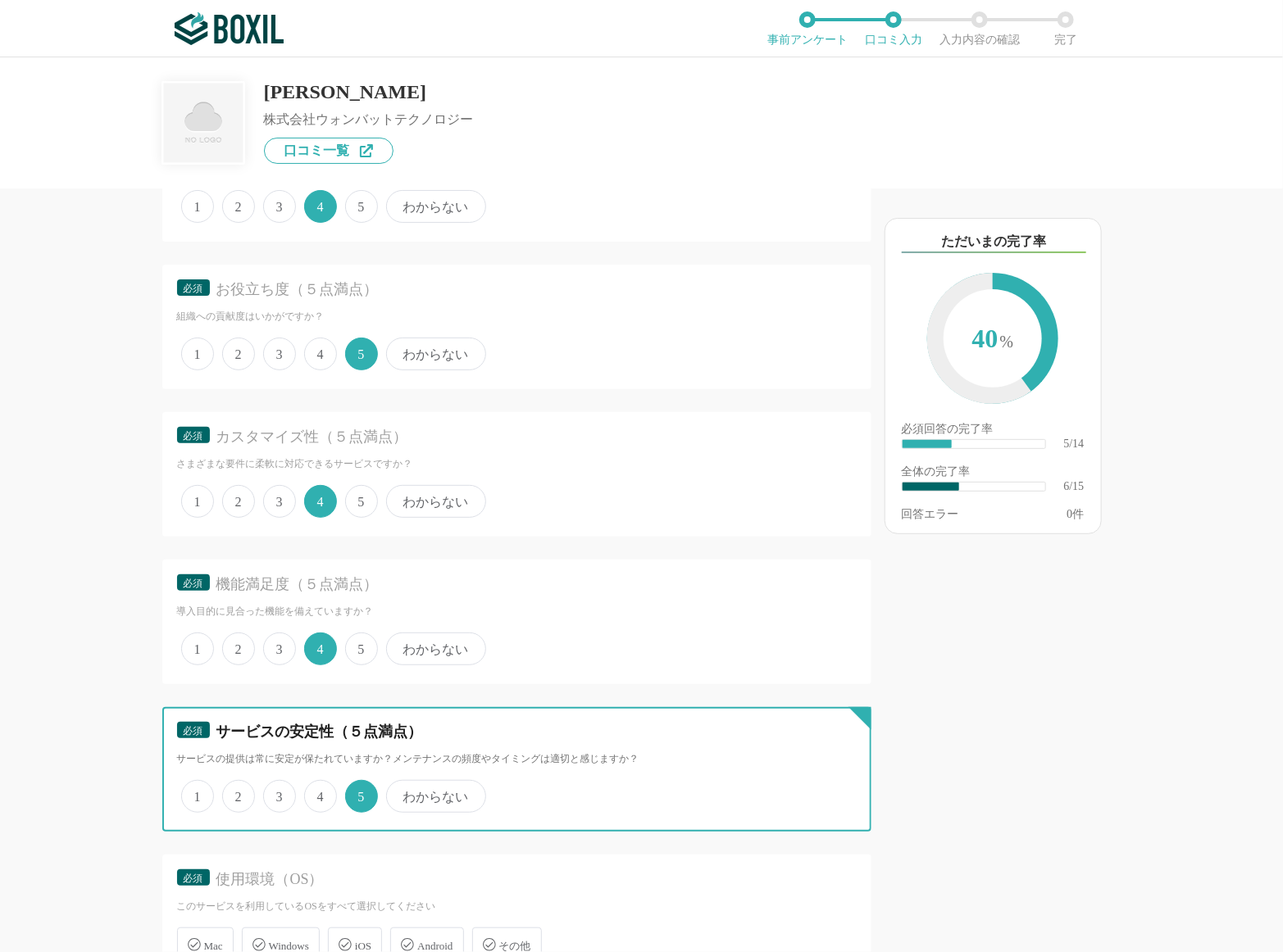
scroll to position [628, 0]
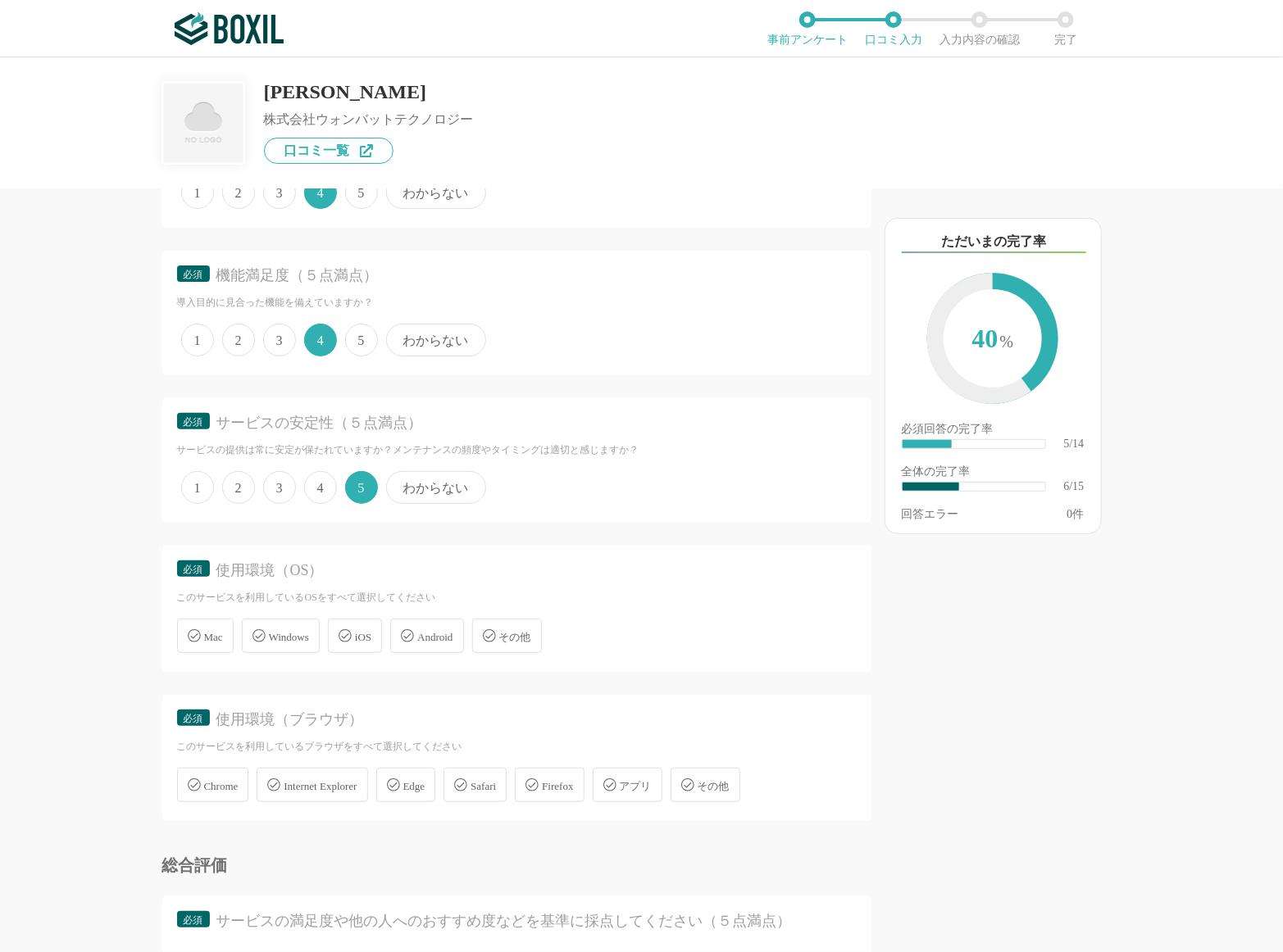
click at [208, 637] on span "Mac" at bounding box center [214, 637] width 19 height 12
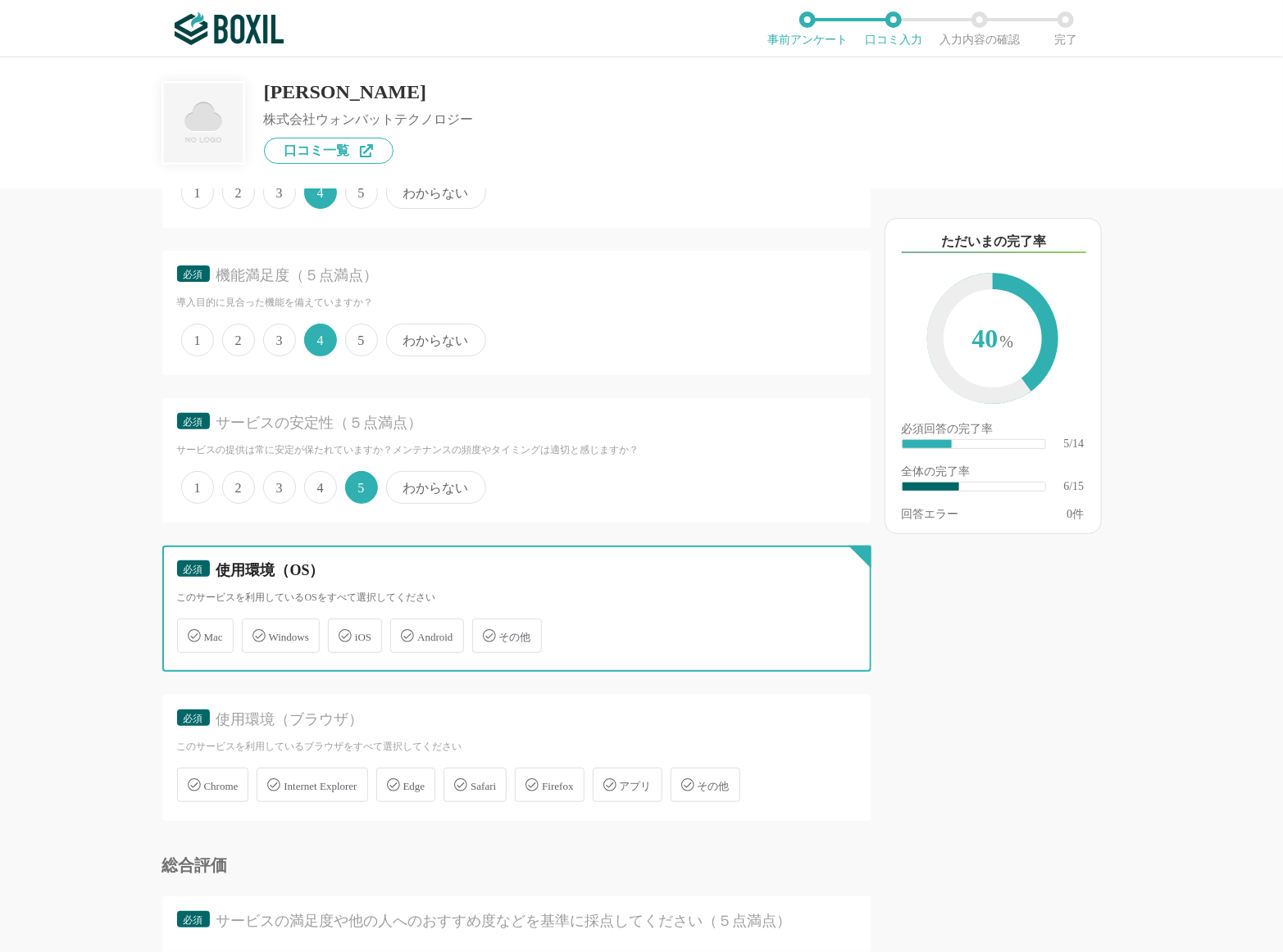
click at [191, 631] on input "Mac" at bounding box center [185, 625] width 11 height 11
checkbox input "true"
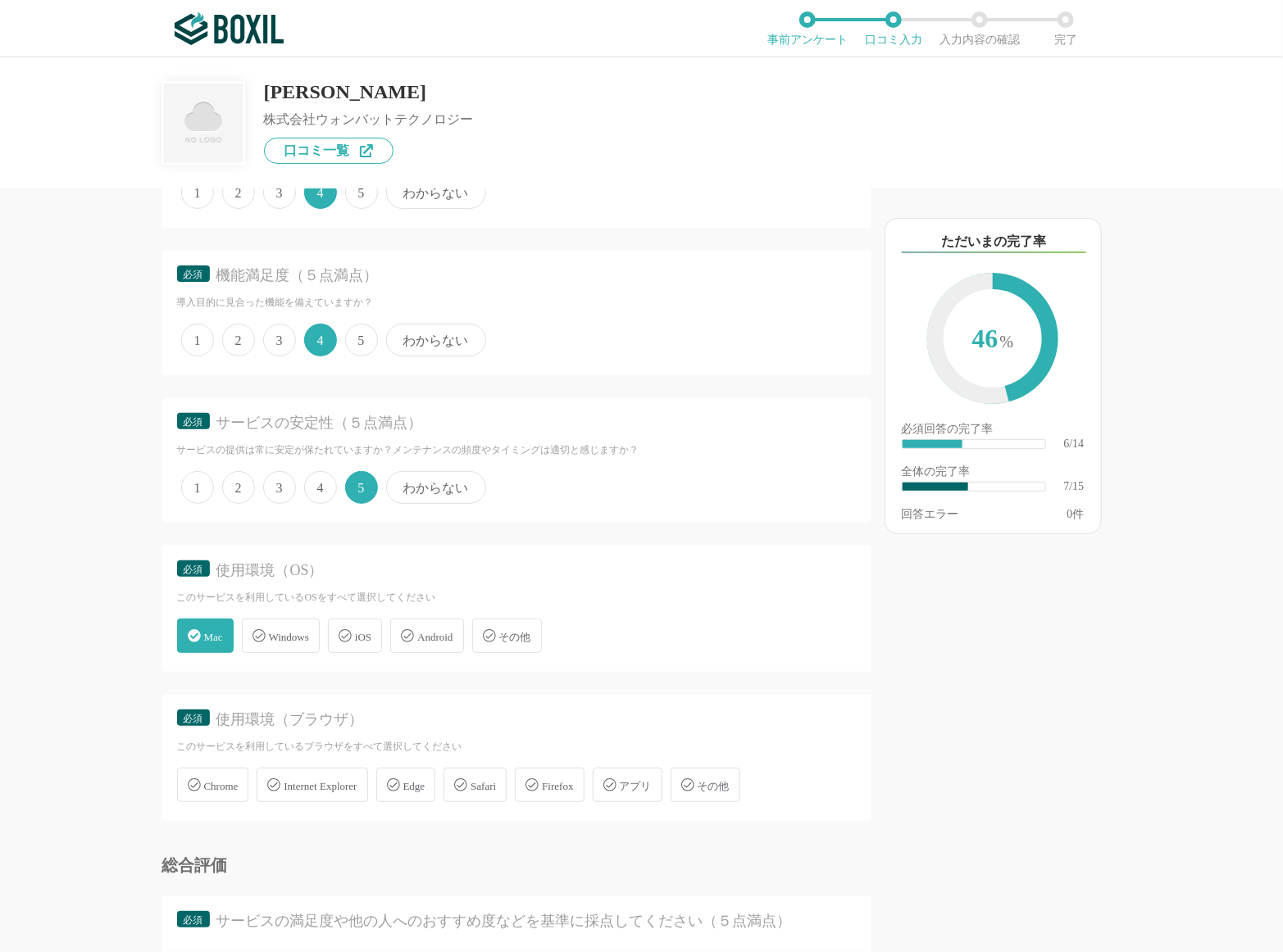
click at [377, 640] on div "iOS" at bounding box center [355, 636] width 54 height 34
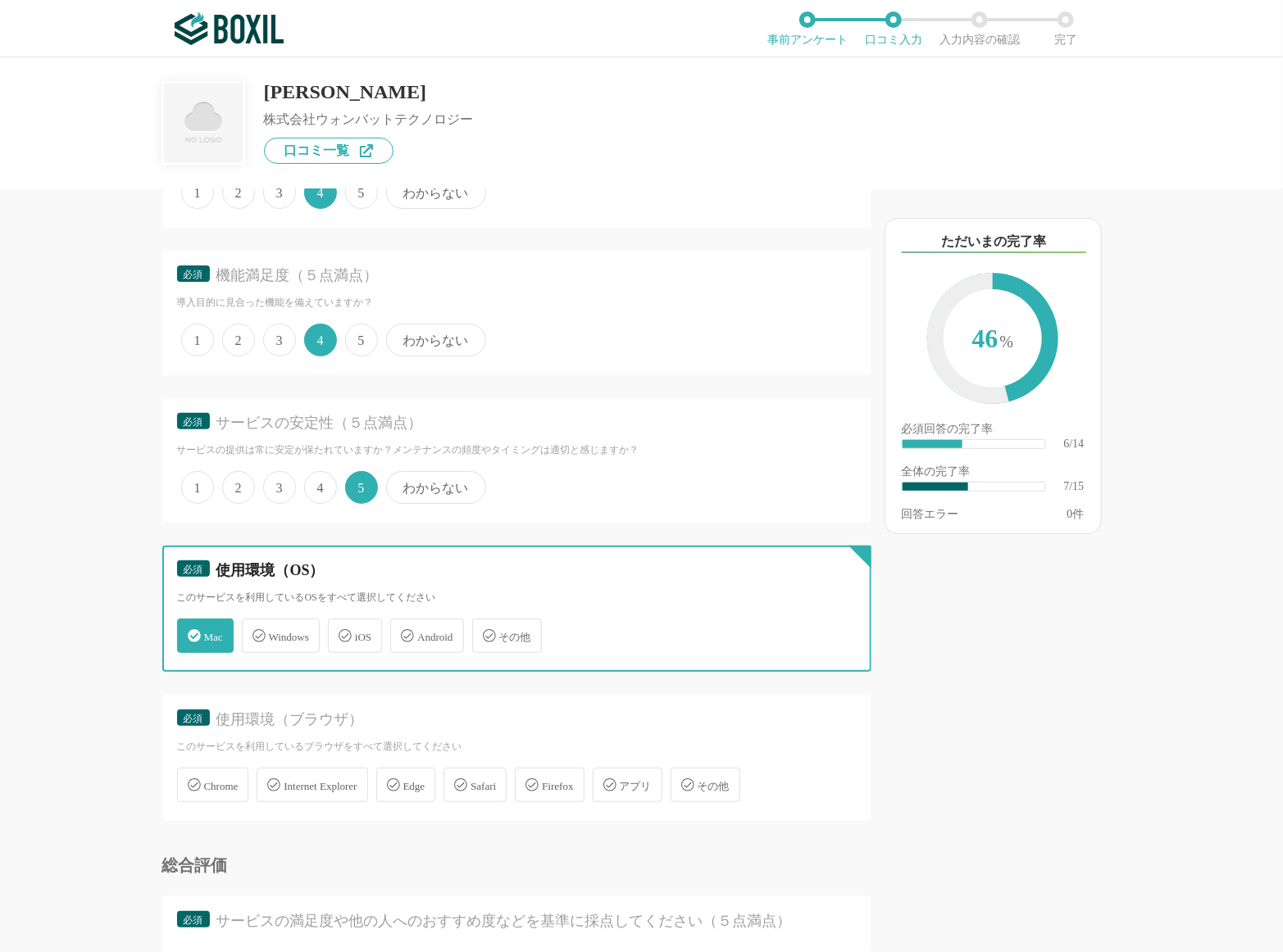
click at [342, 631] on input "iOS" at bounding box center [336, 625] width 11 height 11
checkbox input "true"
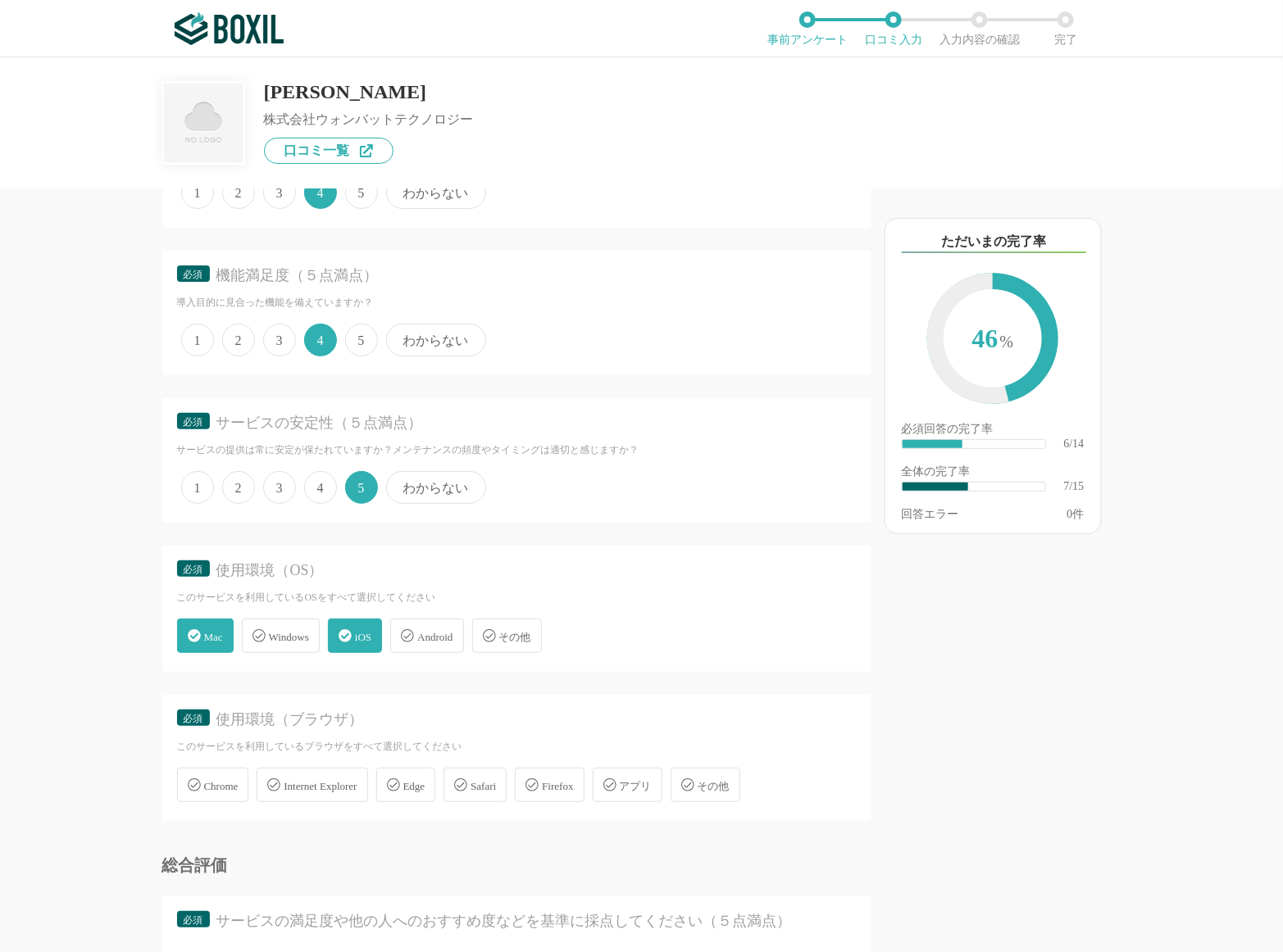
click at [237, 783] on span "Chrome" at bounding box center [221, 785] width 34 height 12
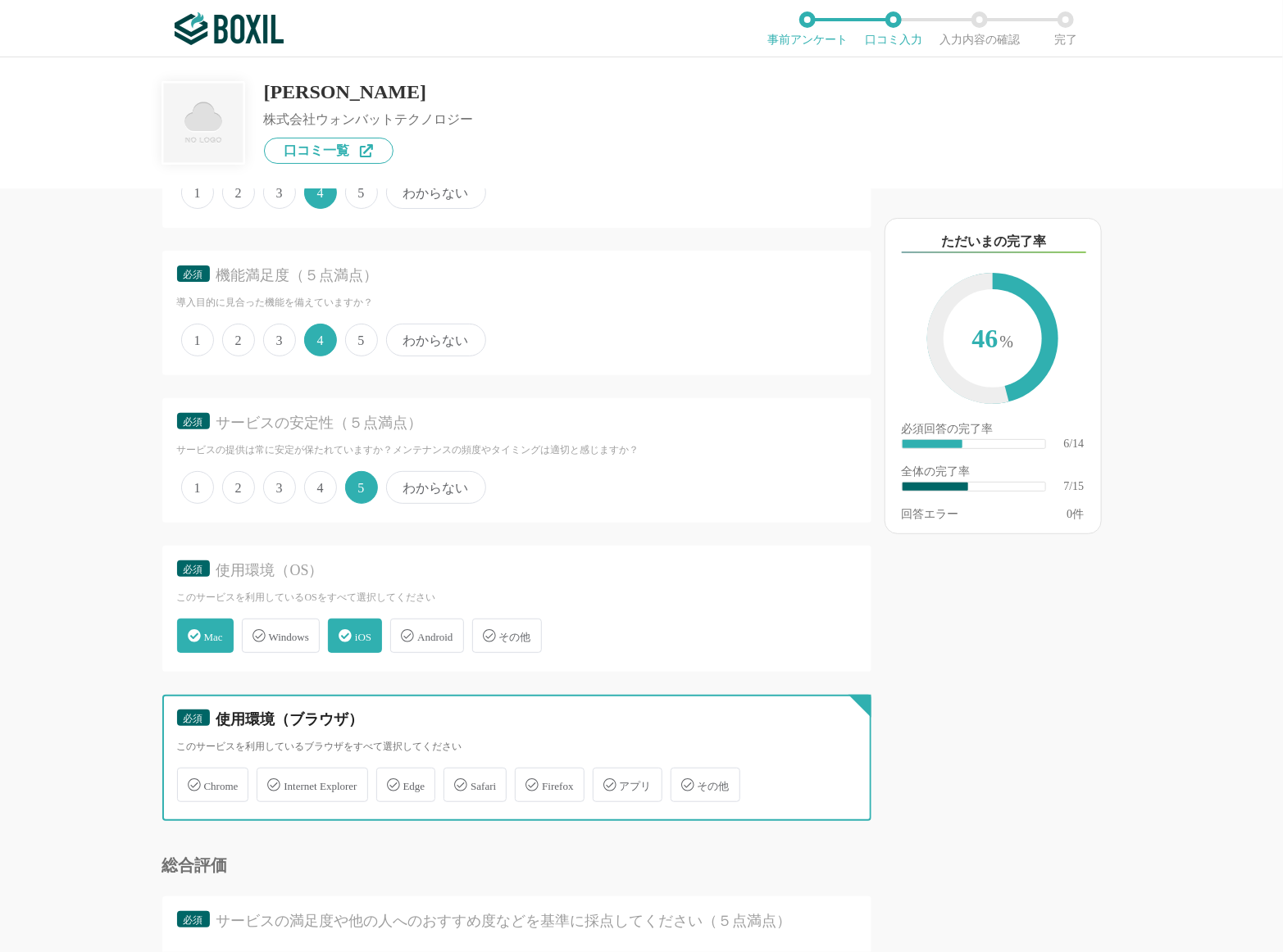
click at [191, 781] on input "Chrome" at bounding box center [185, 775] width 11 height 11
checkbox input "true"
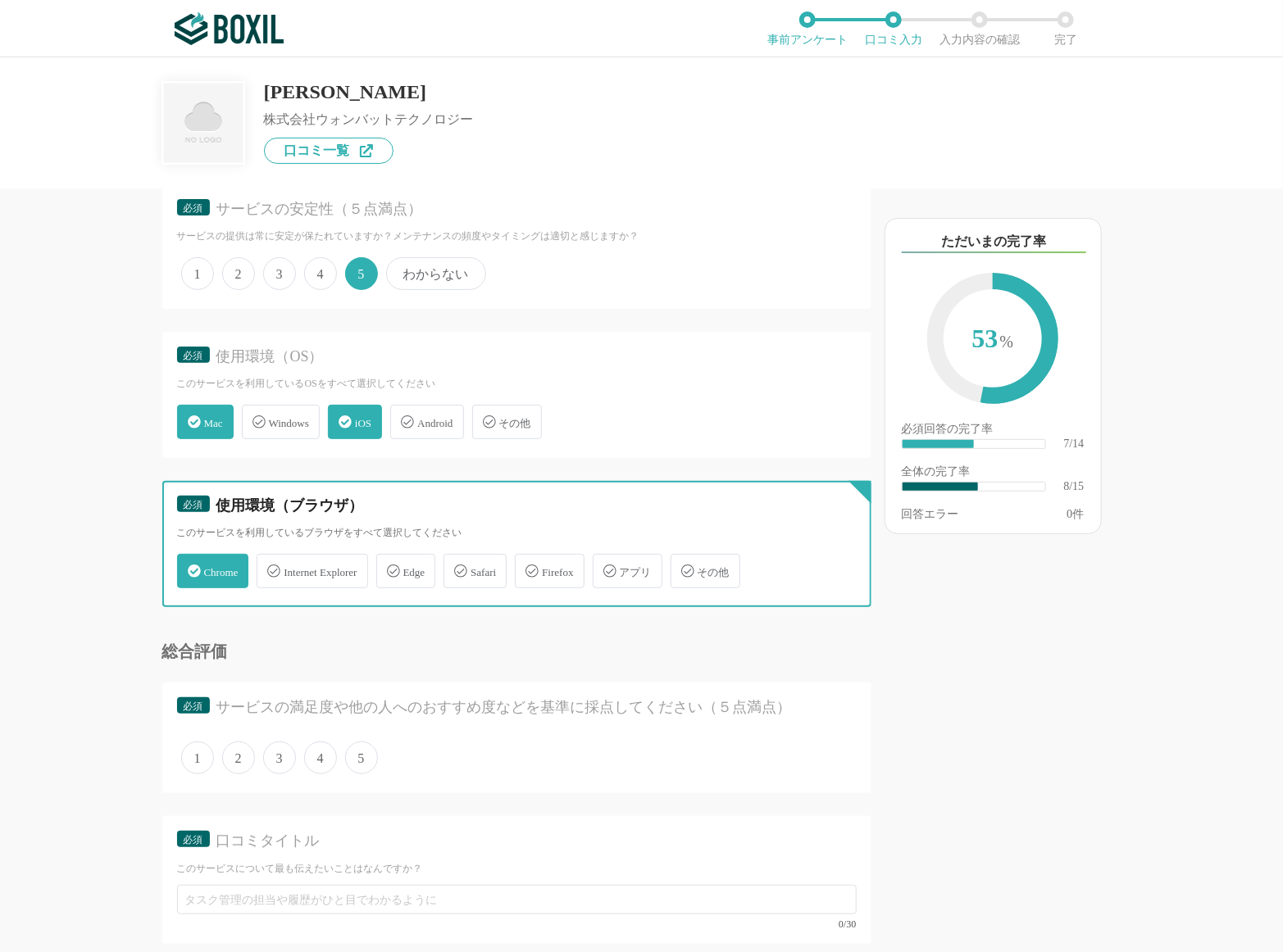
scroll to position [989, 0]
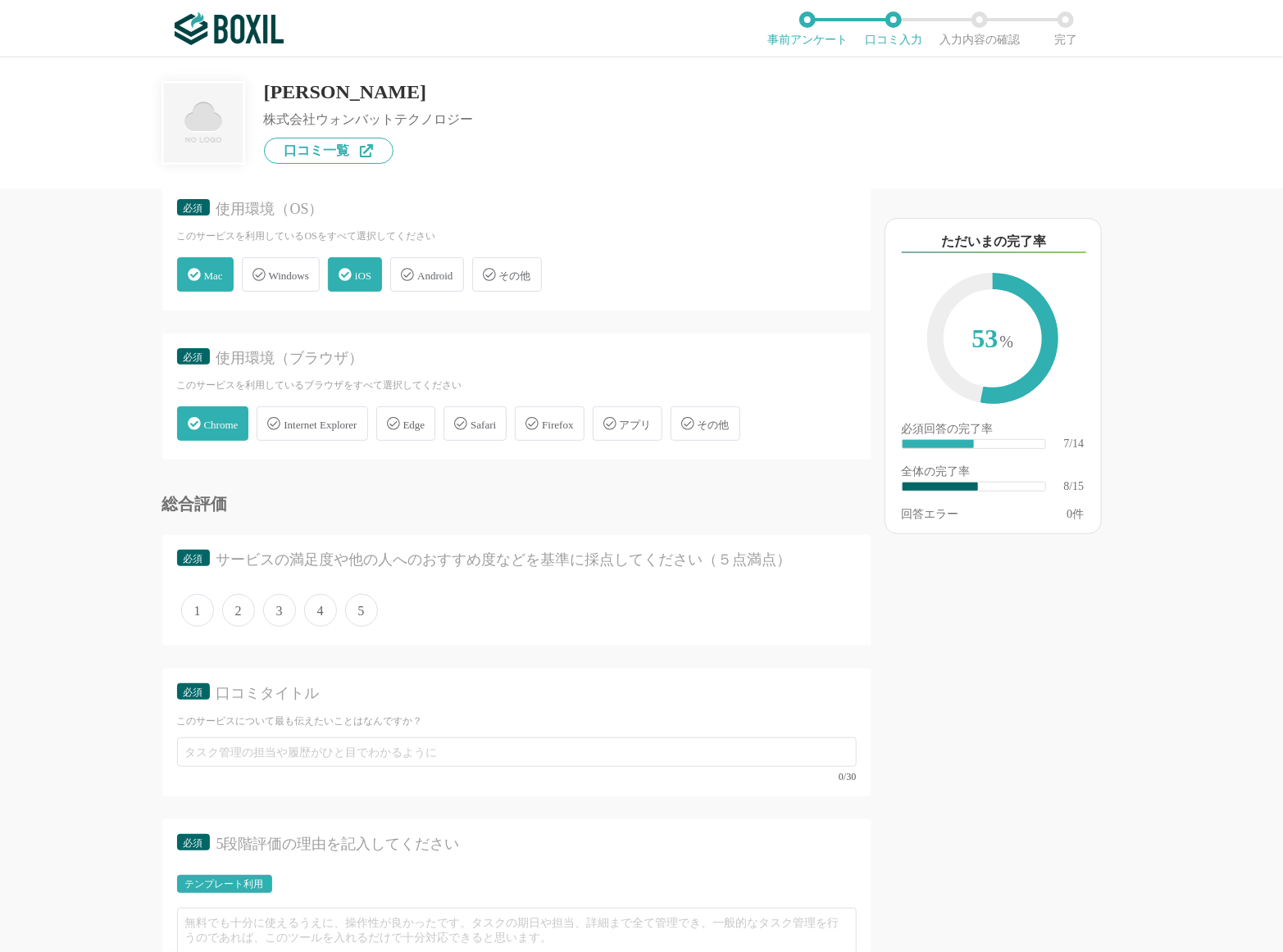
click at [354, 609] on span "5" at bounding box center [361, 610] width 33 height 33
click at [354, 607] on input "5" at bounding box center [354, 601] width 11 height 11
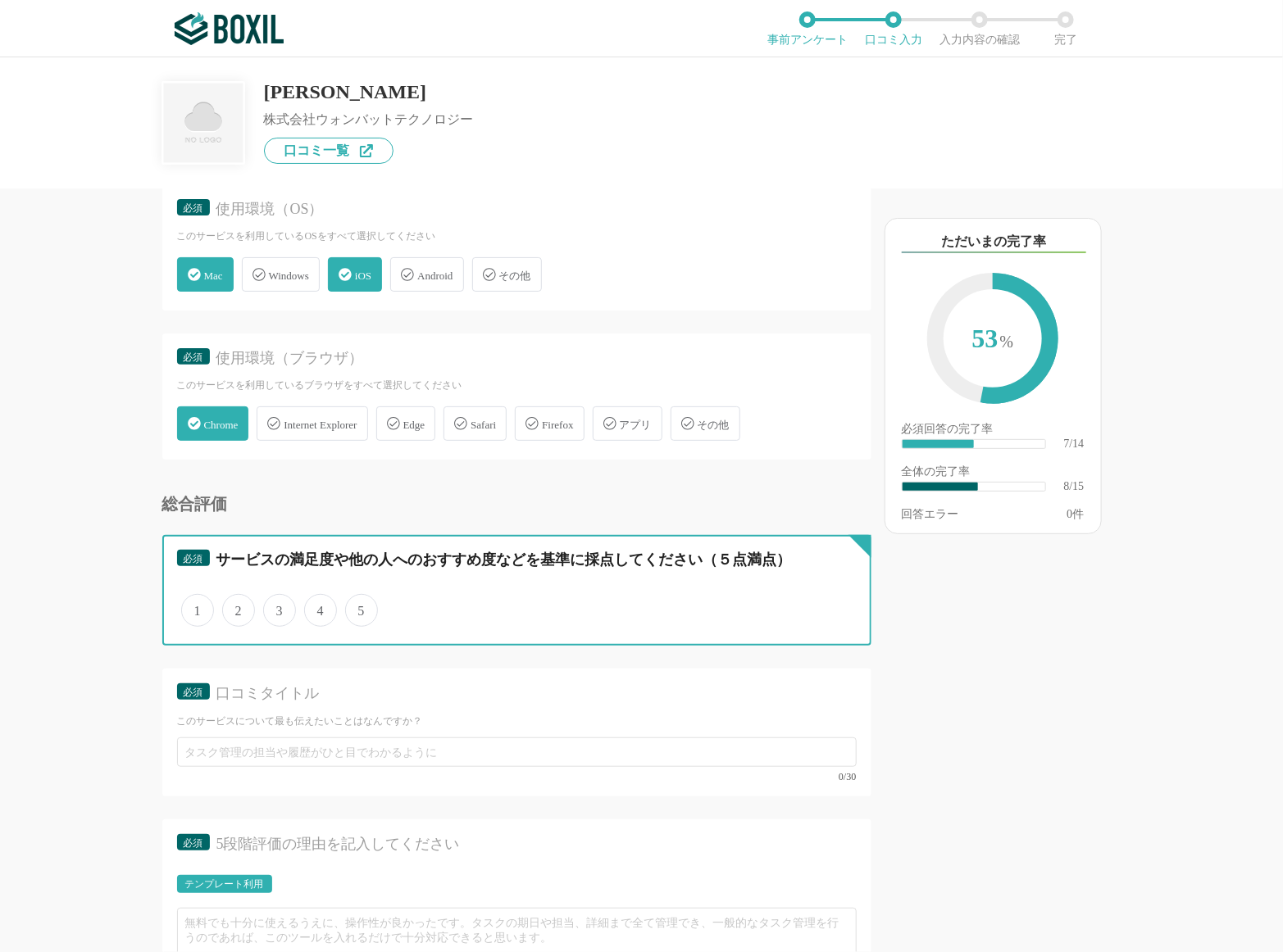
radio input "true"
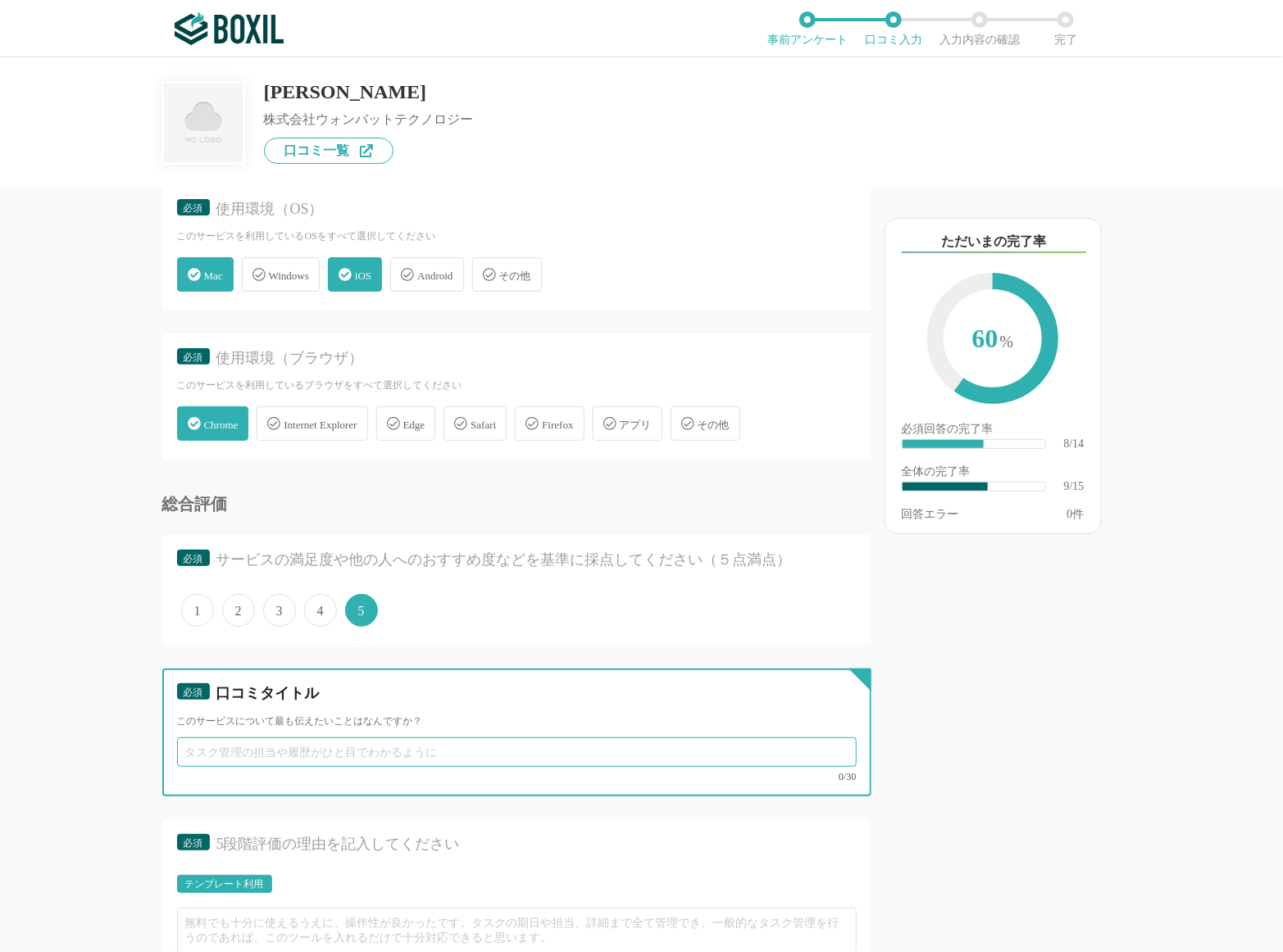
click at [332, 753] on input "text" at bounding box center [516, 752] width 679 height 30
type input "t"
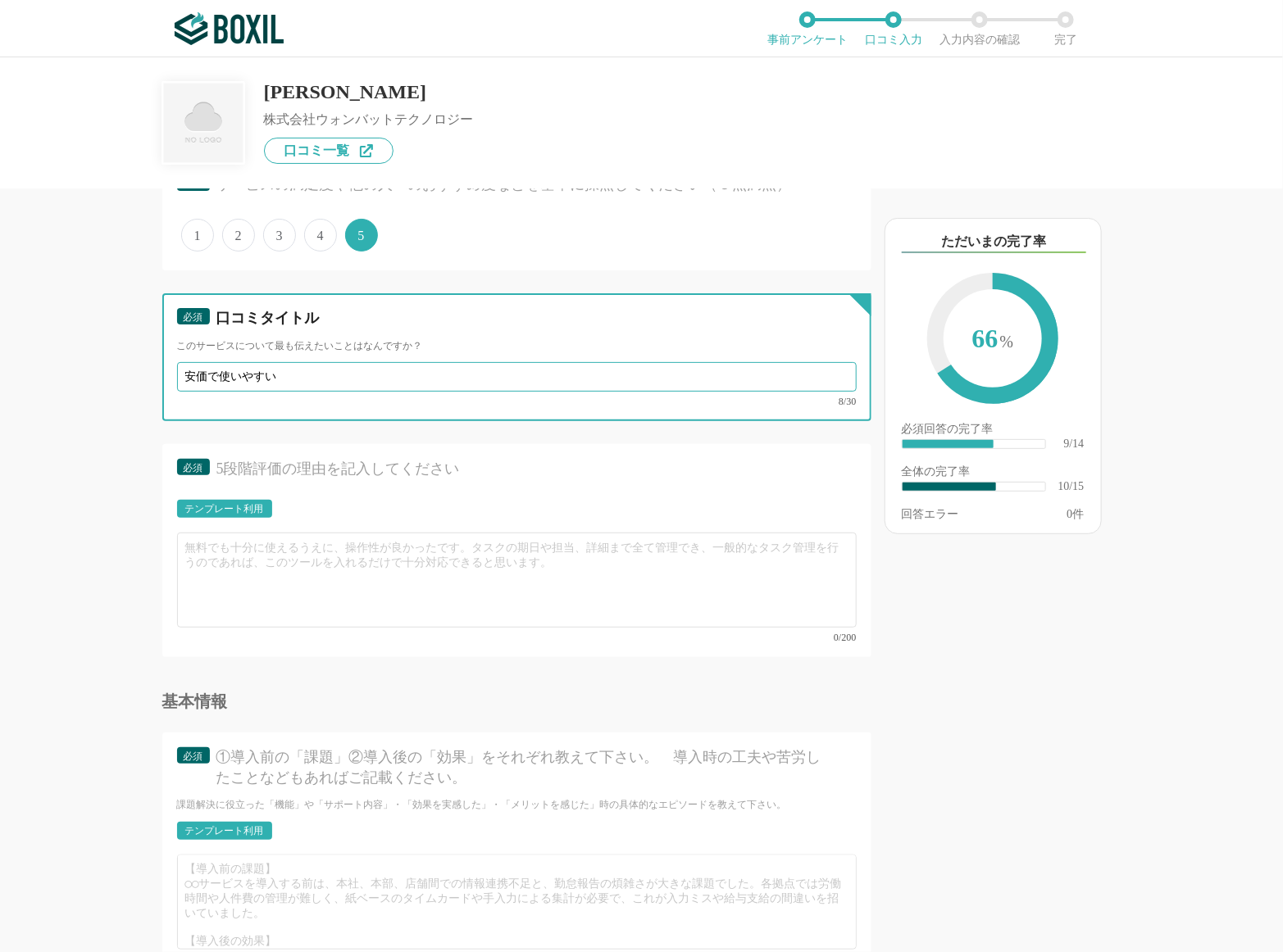
scroll to position [1368, 0]
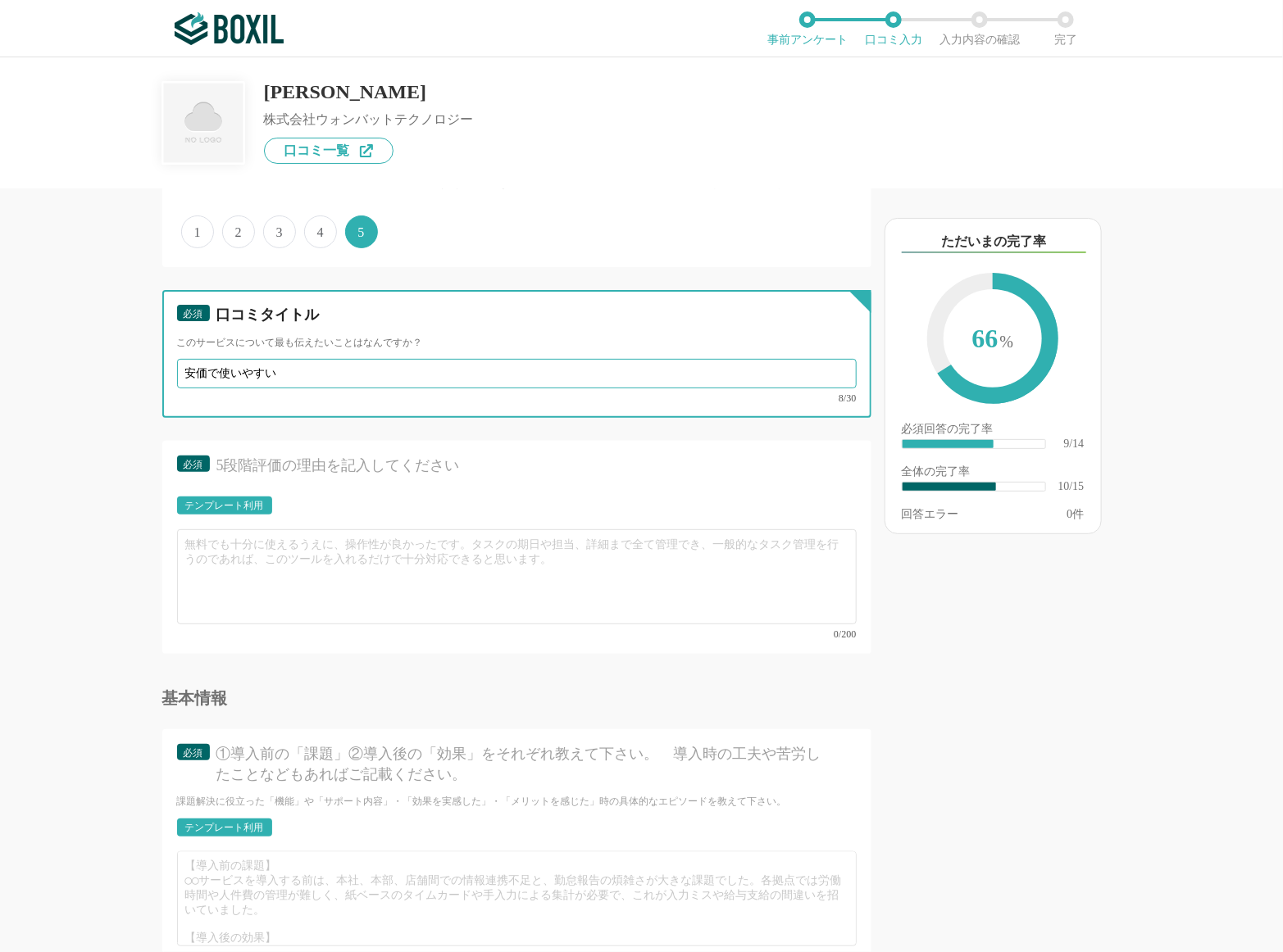
type input "安価で使いやすい"
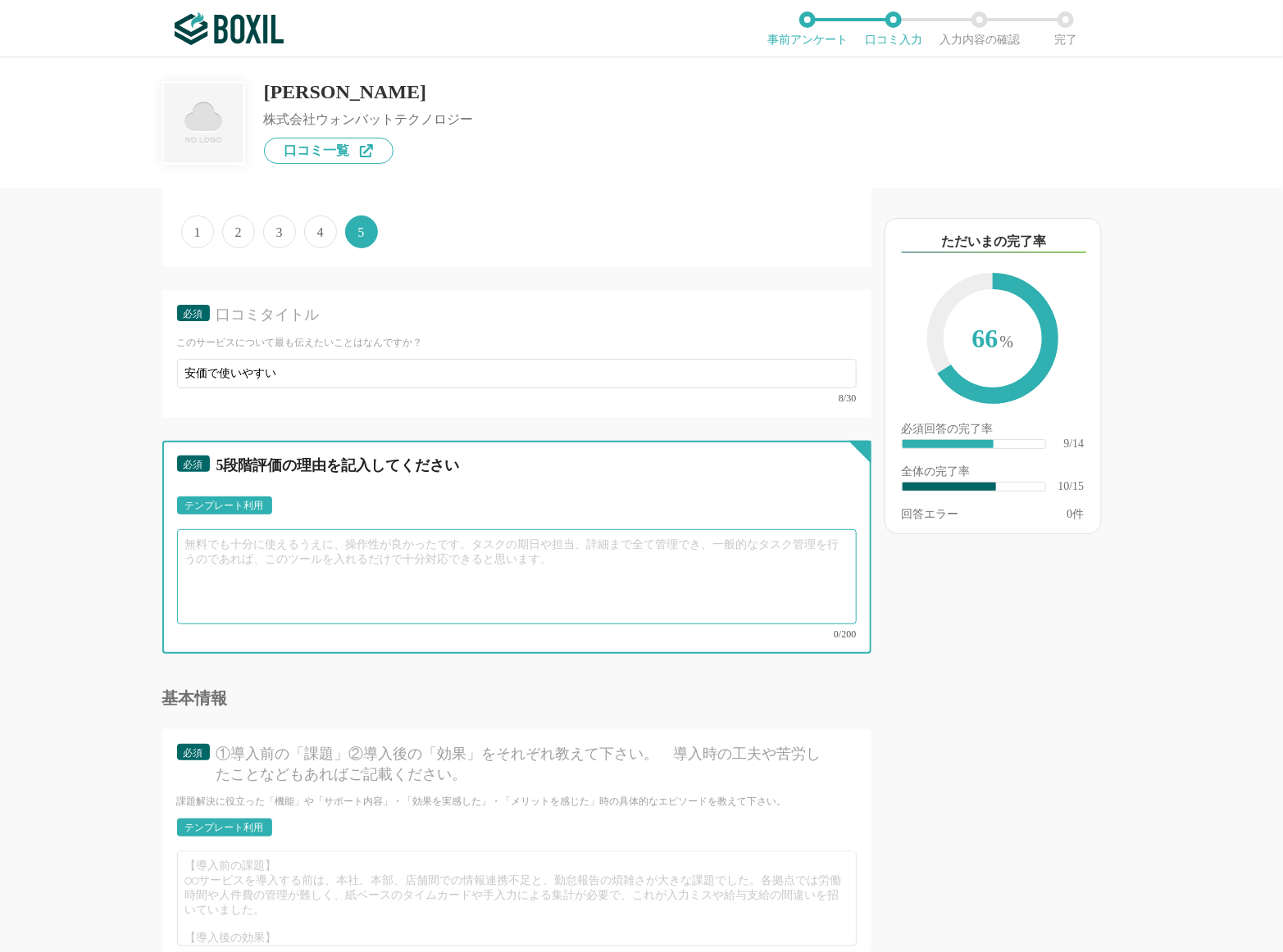
click at [315, 624] on textarea at bounding box center [516, 577] width 679 height 95
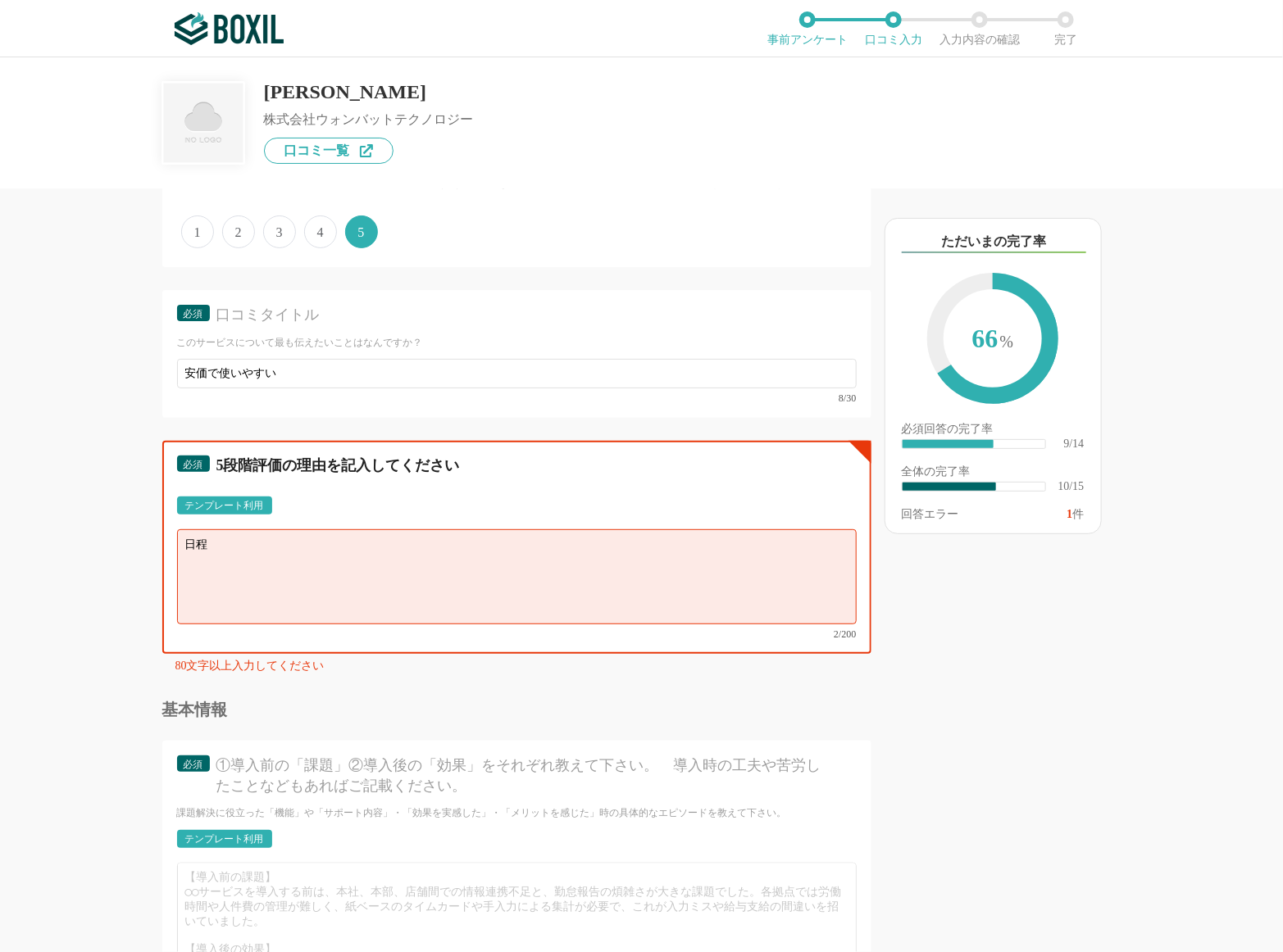
type textarea "日"
type textarea "業務で"
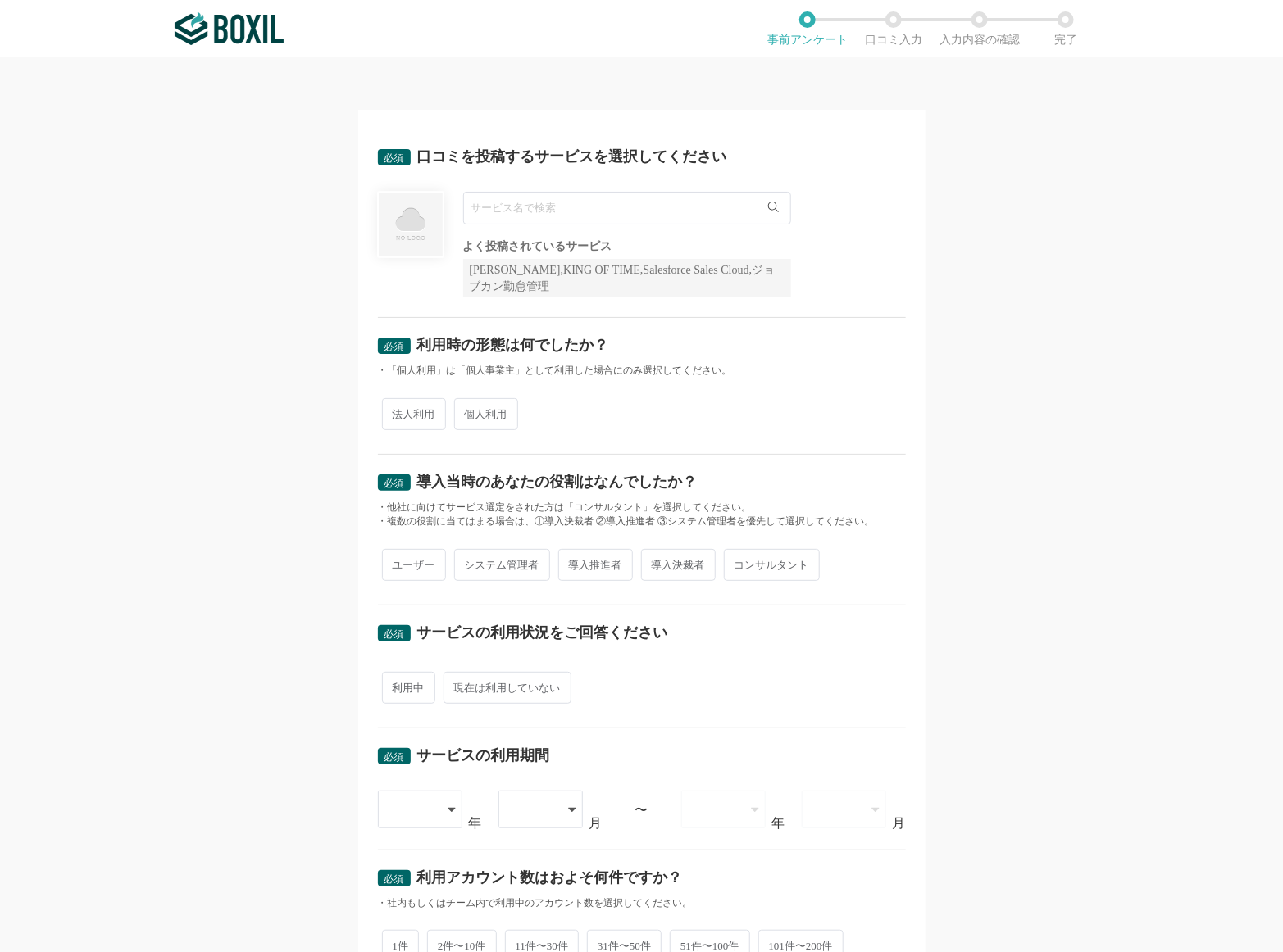
click at [580, 210] on input "text" at bounding box center [627, 208] width 328 height 33
type input "に"
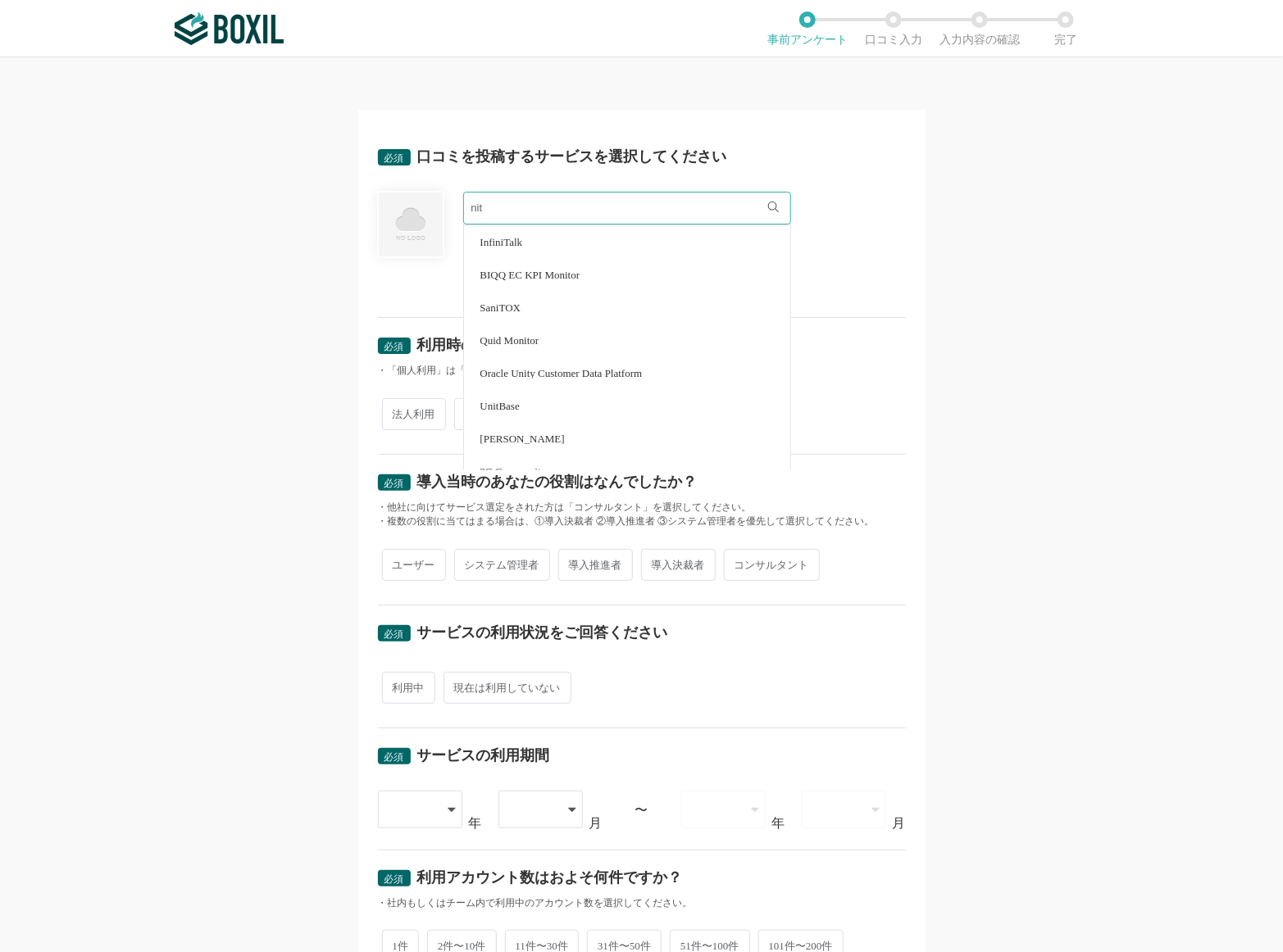
type input "nit"
